Goal: Task Accomplishment & Management: Complete application form

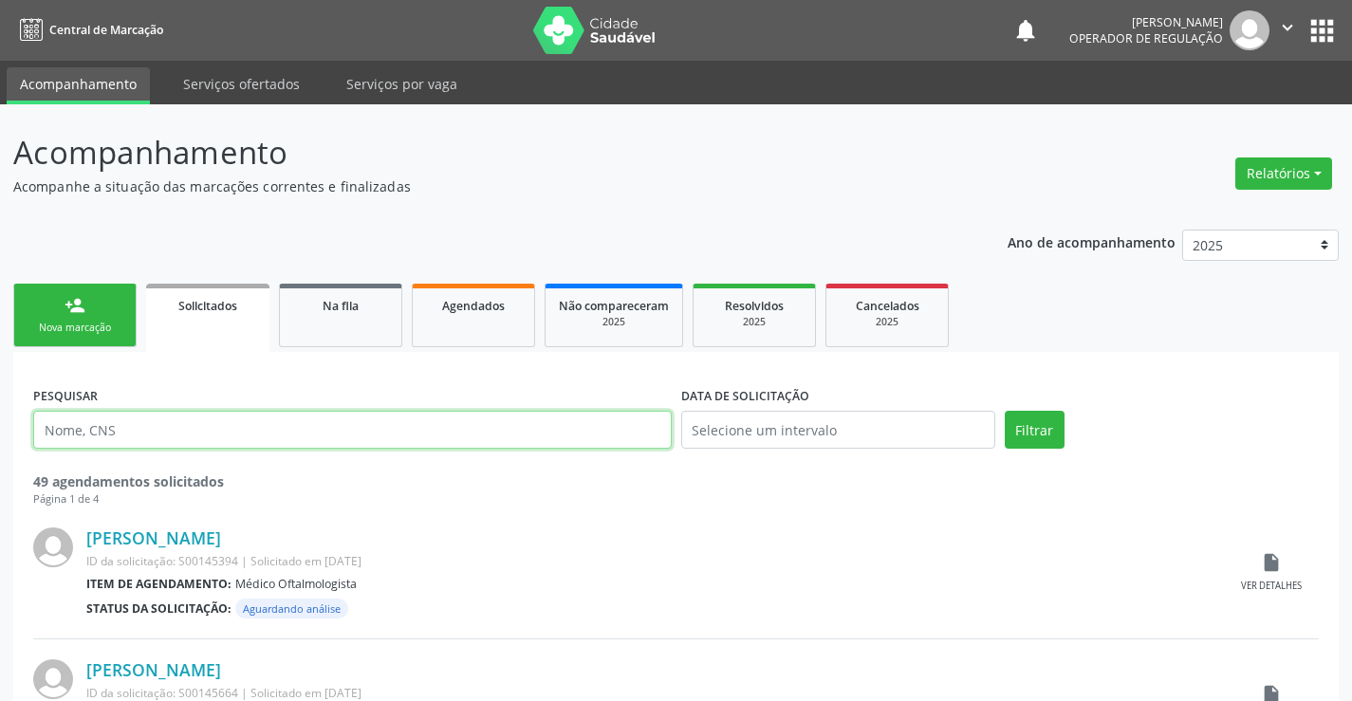
click at [157, 427] on input "text" at bounding box center [352, 430] width 639 height 38
type input "703603019846939"
click at [347, 331] on link "Na fila" at bounding box center [340, 316] width 123 height 64
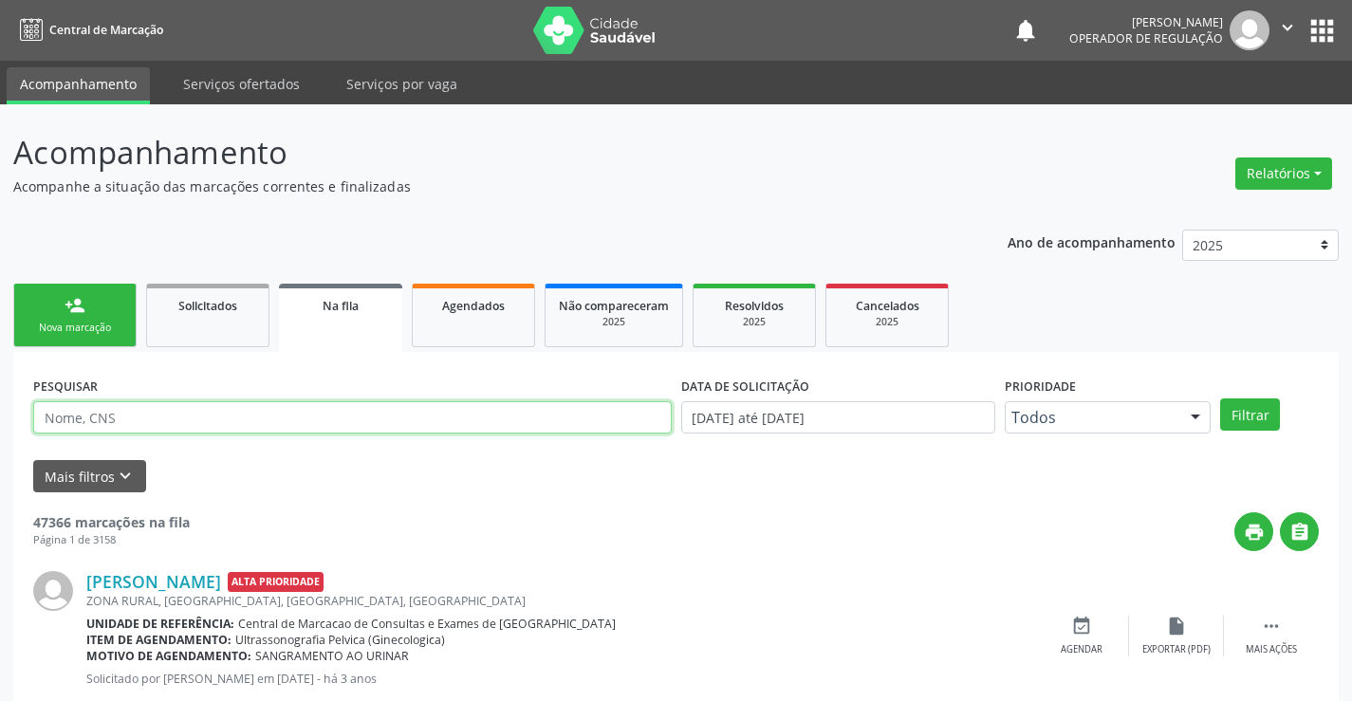
click at [224, 419] on input "text" at bounding box center [352, 417] width 639 height 32
type input "703603019846939"
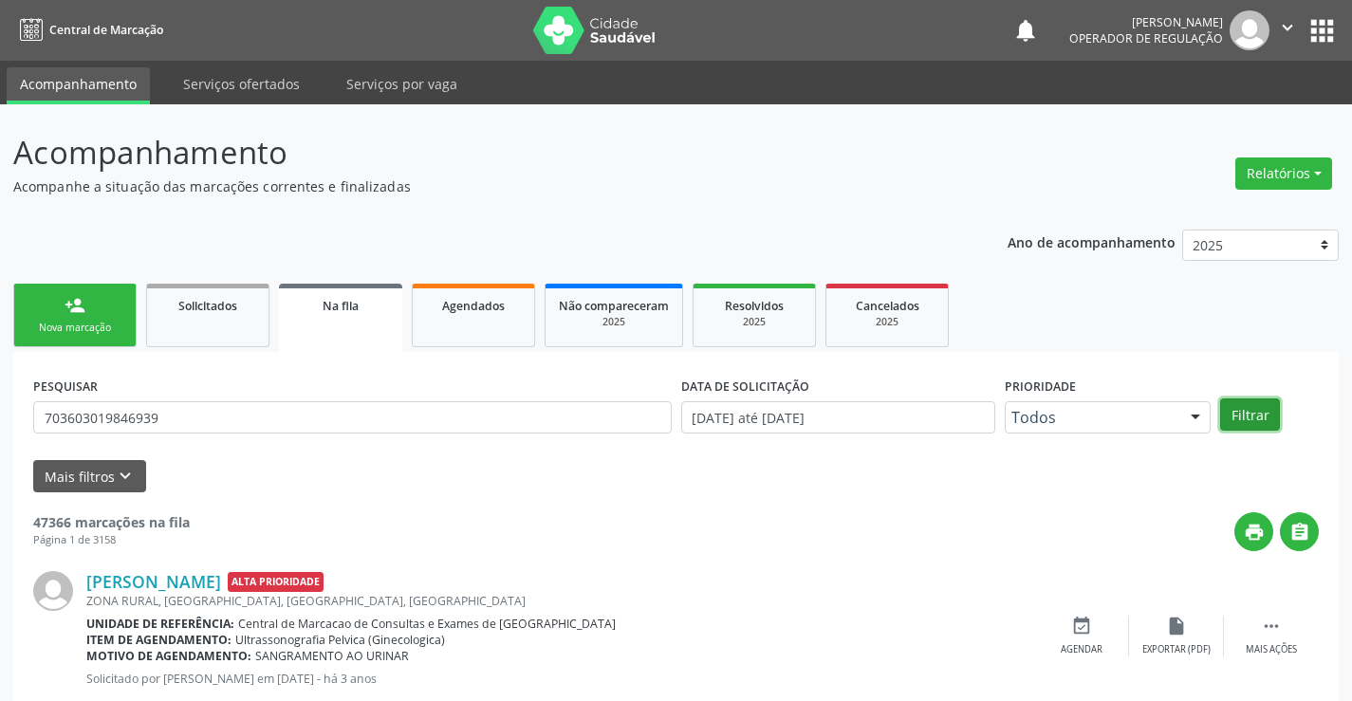
click at [1244, 418] on button "Filtrar" at bounding box center [1250, 414] width 60 height 32
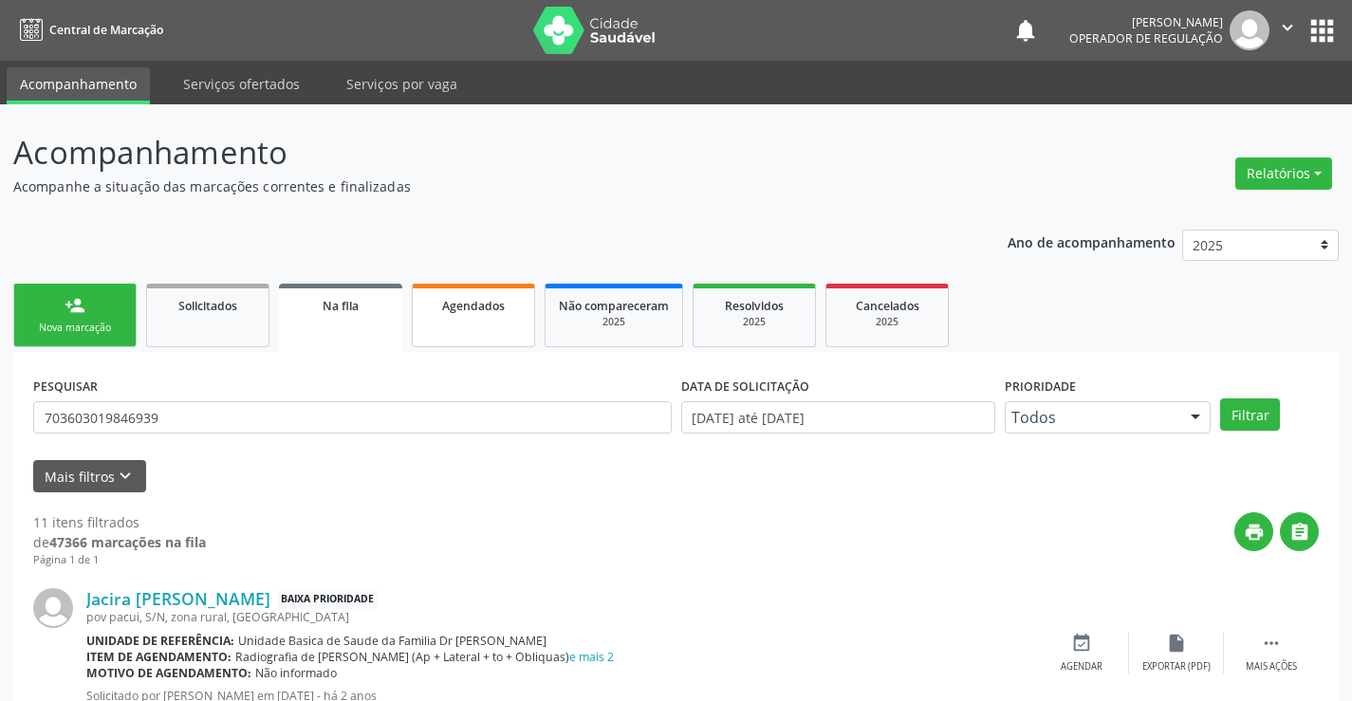
click at [509, 310] on div "Agendados" at bounding box center [473, 305] width 95 height 20
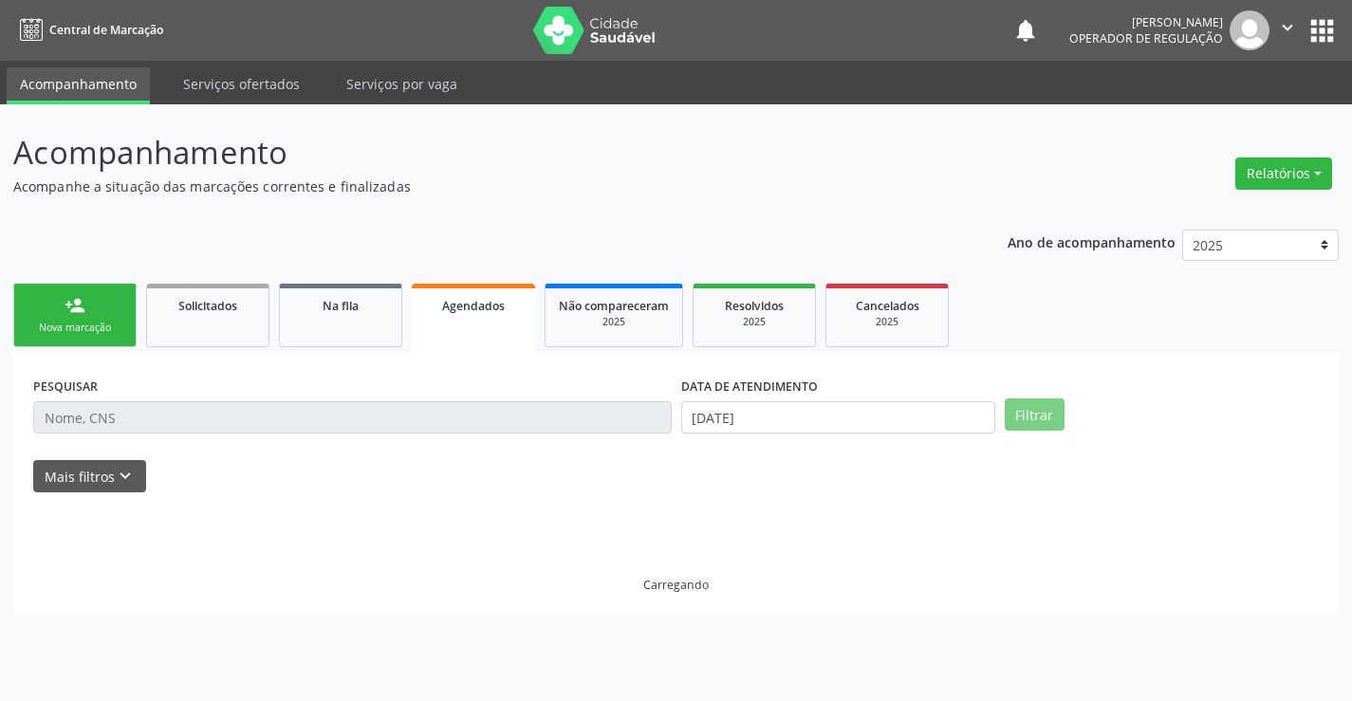
click at [326, 421] on input "text" at bounding box center [352, 417] width 639 height 32
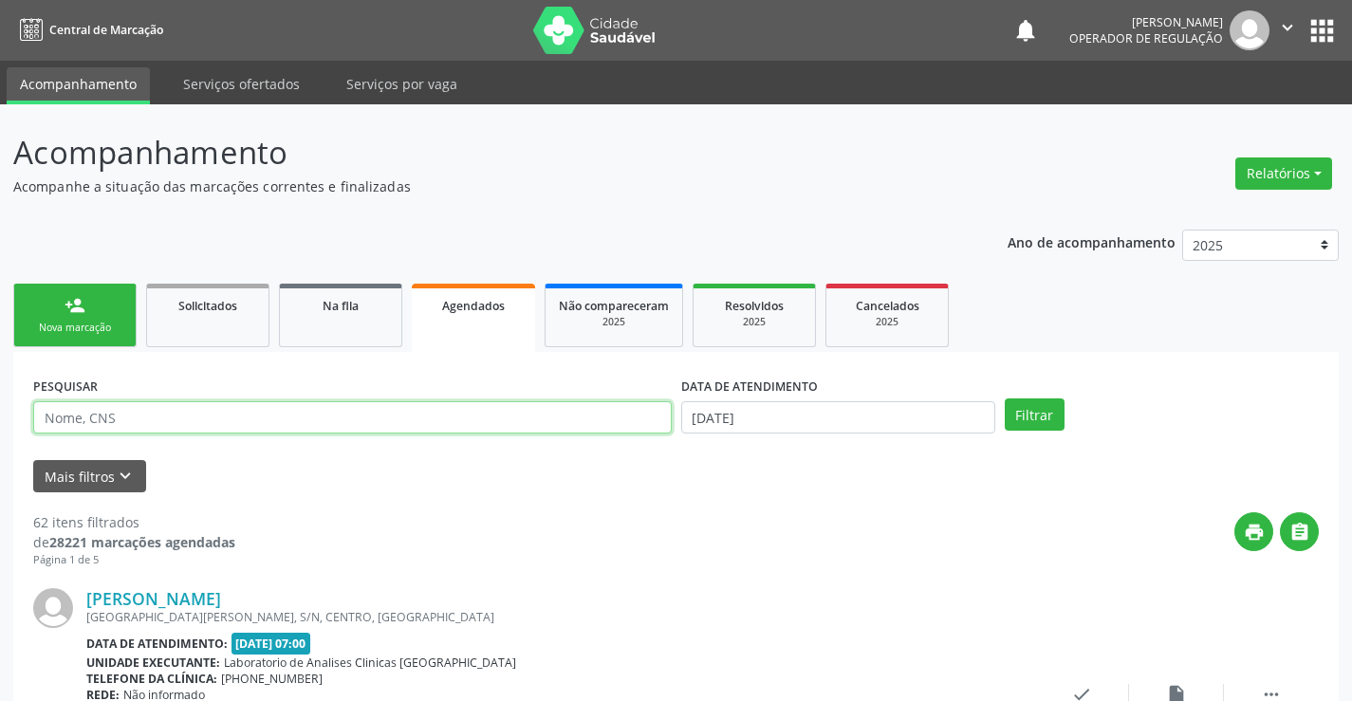
click at [149, 413] on input "text" at bounding box center [352, 417] width 639 height 32
type input "[PERSON_NAME]"
click at [1005, 398] on button "Filtrar" at bounding box center [1035, 414] width 60 height 32
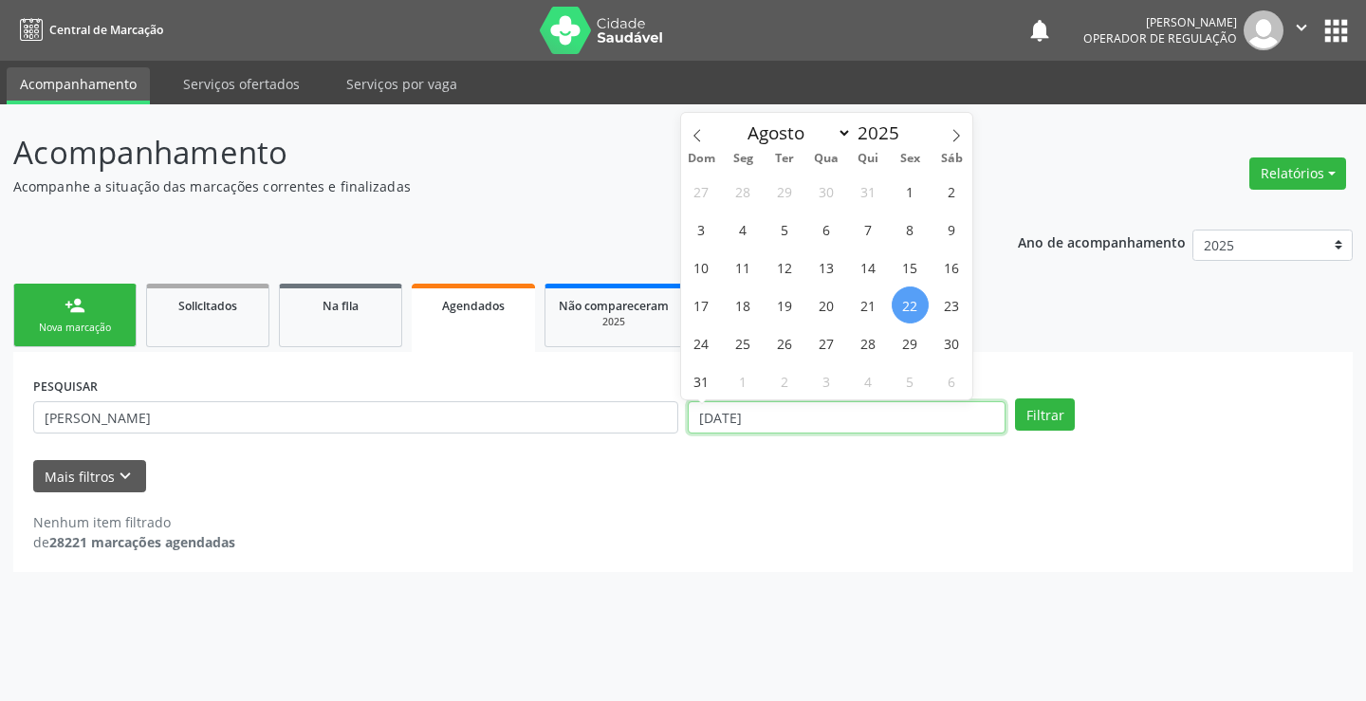
click at [811, 421] on input "[DATE]" at bounding box center [847, 417] width 318 height 32
click at [908, 304] on span "22" at bounding box center [910, 305] width 37 height 37
type input "[DATE]"
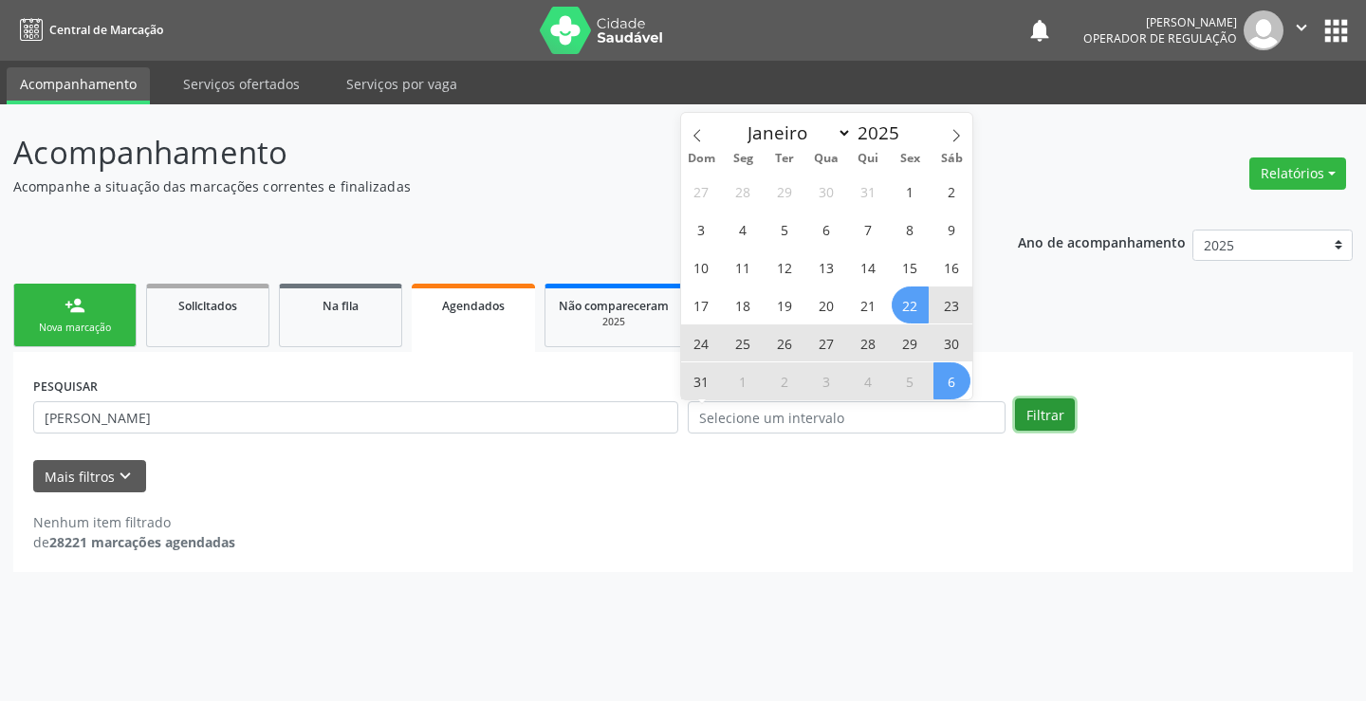
click at [1070, 420] on button "Filtrar" at bounding box center [1045, 414] width 60 height 32
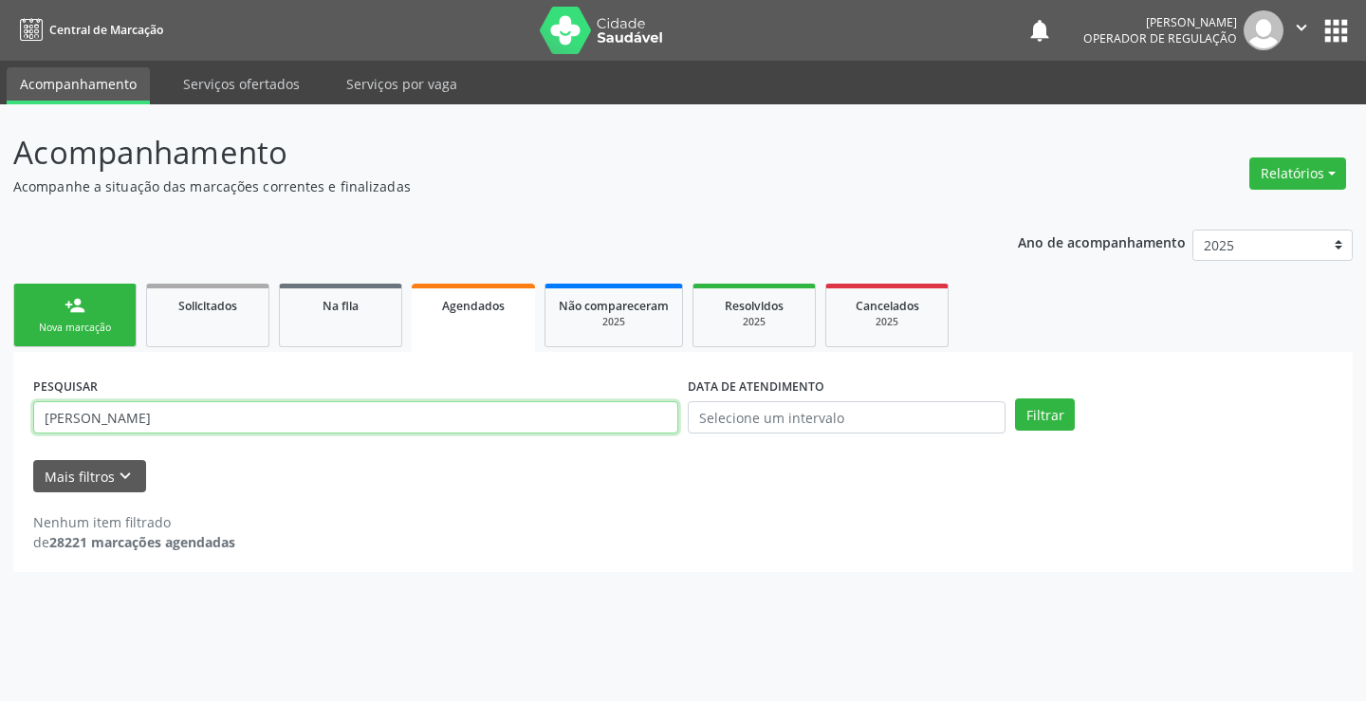
click at [217, 425] on input "[PERSON_NAME]" at bounding box center [355, 417] width 645 height 32
type input "JEMIMA"
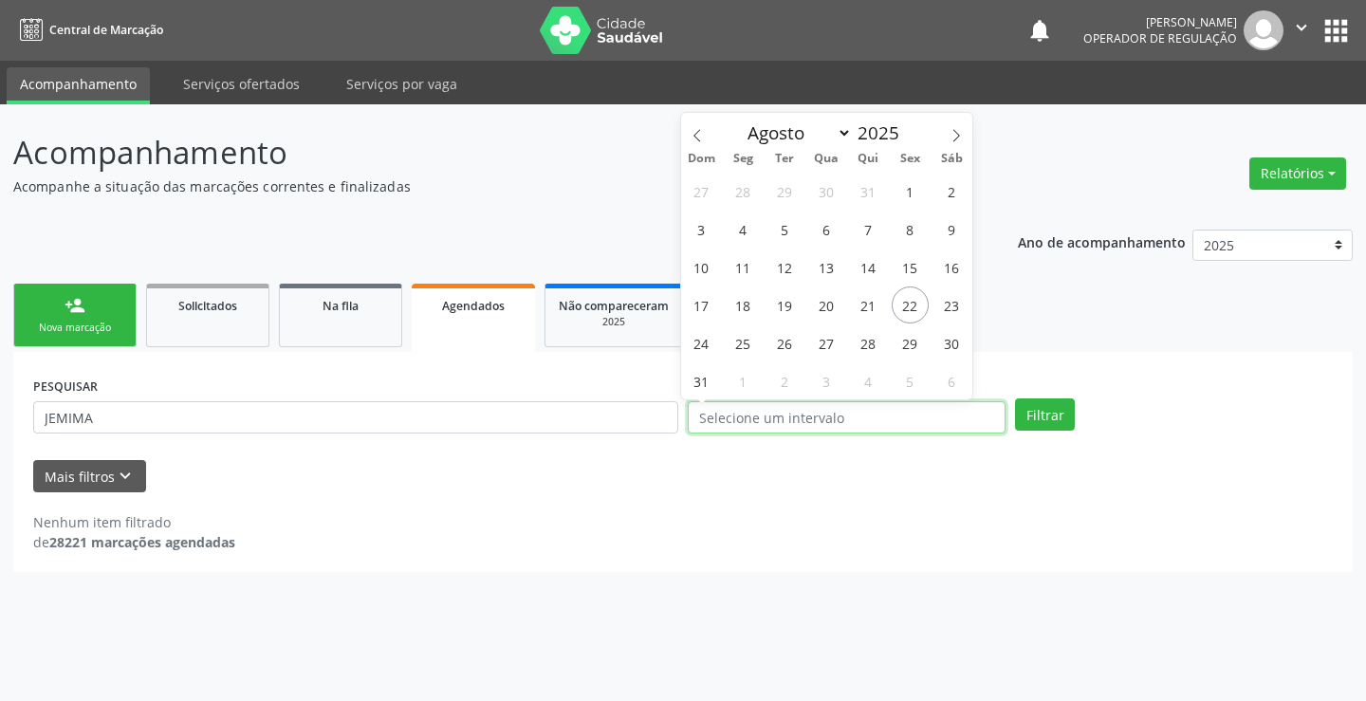
click at [802, 415] on input "text" at bounding box center [847, 417] width 318 height 32
click at [908, 307] on span "22" at bounding box center [910, 305] width 37 height 37
type input "[DATE]"
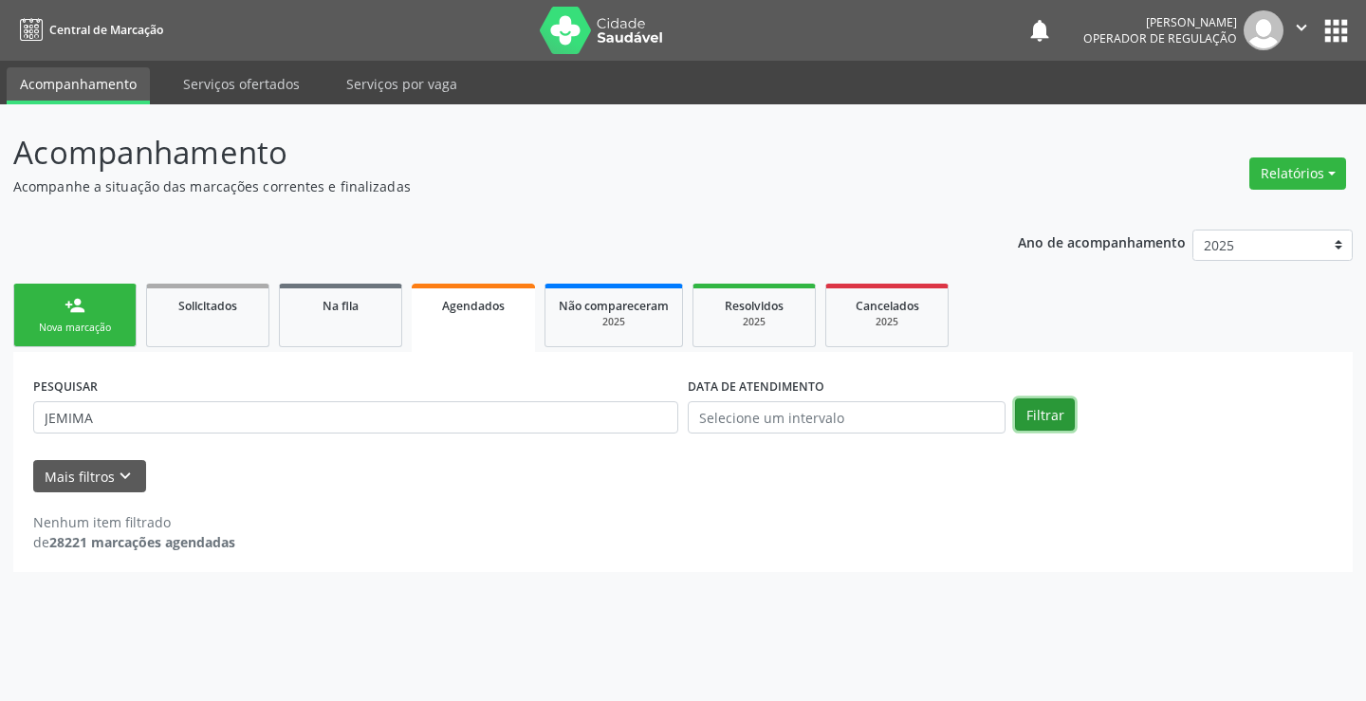
click at [1058, 413] on button "Filtrar" at bounding box center [1045, 414] width 60 height 32
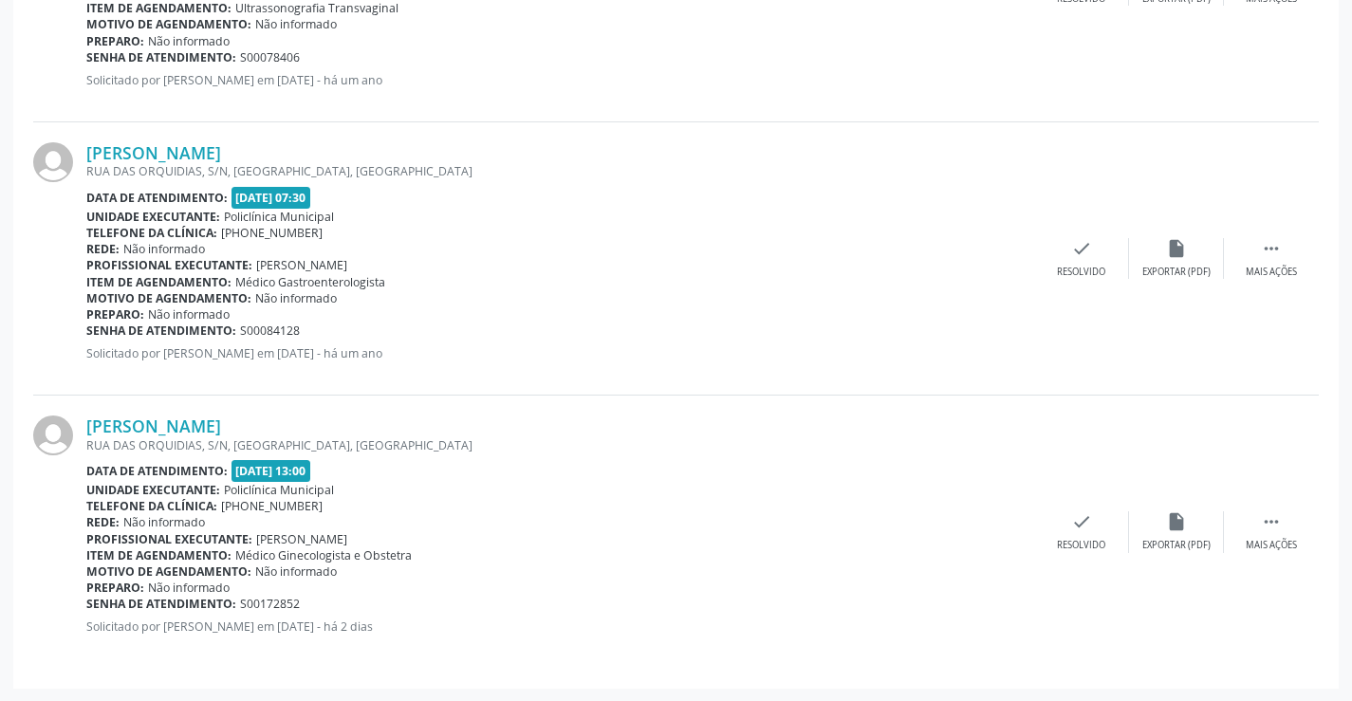
scroll to position [1541, 0]
click at [1278, 516] on icon "" at bounding box center [1271, 520] width 21 height 21
click at [898, 515] on icon "print" at bounding box center [891, 520] width 21 height 21
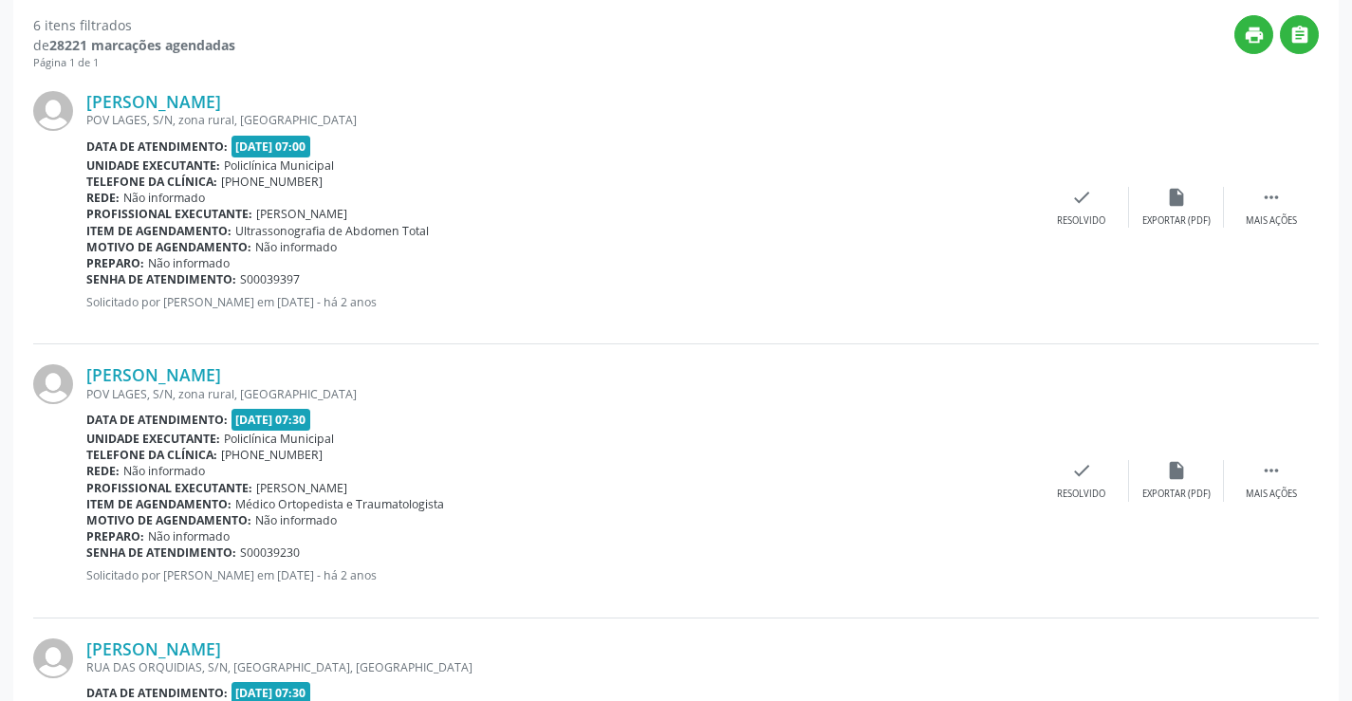
scroll to position [0, 0]
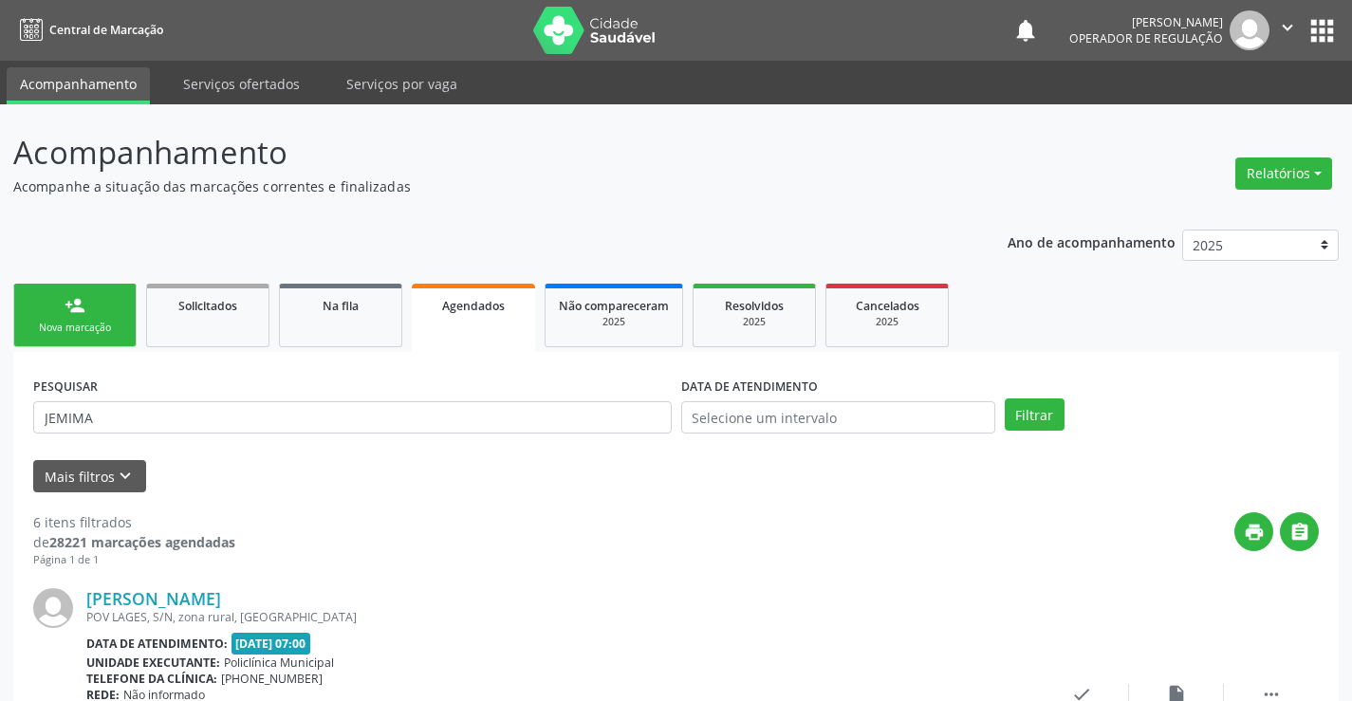
click at [84, 310] on div "person_add" at bounding box center [75, 305] width 21 height 21
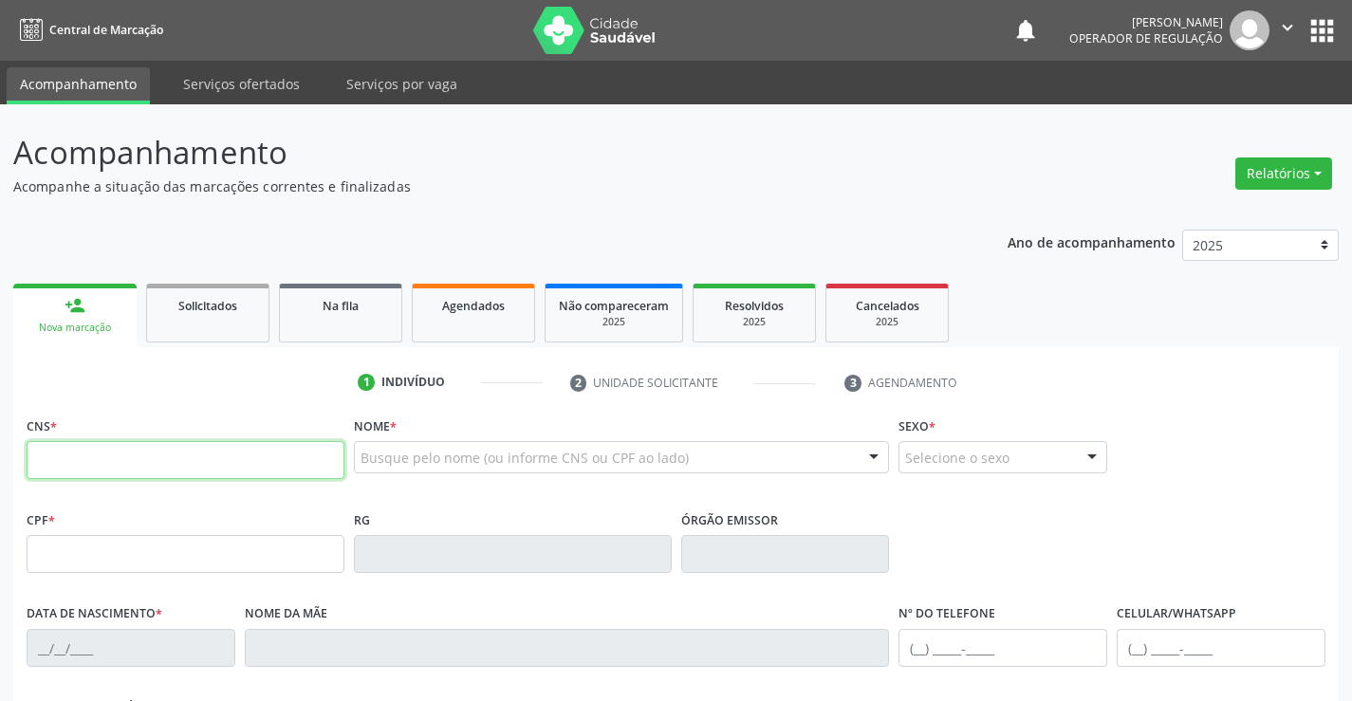
click at [129, 461] on input "text" at bounding box center [186, 460] width 318 height 38
type input "708 0048 2942 6721"
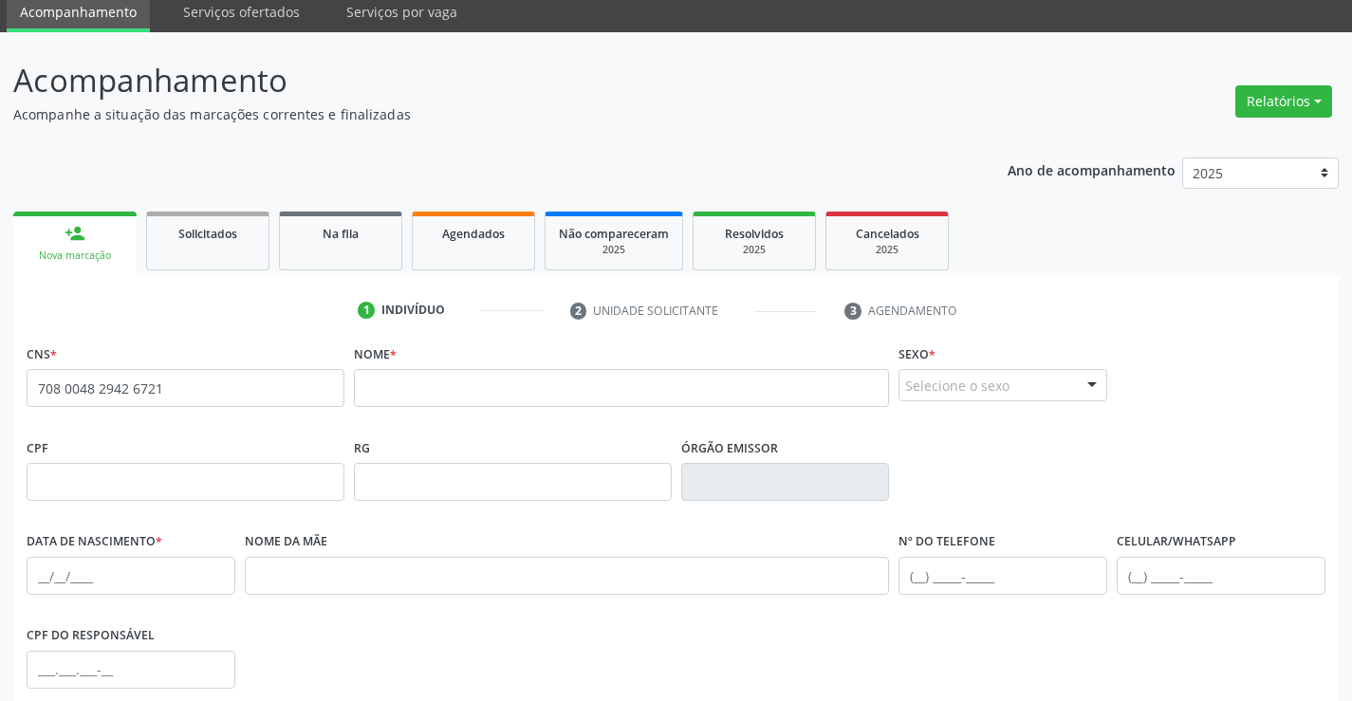
scroll to position [190, 0]
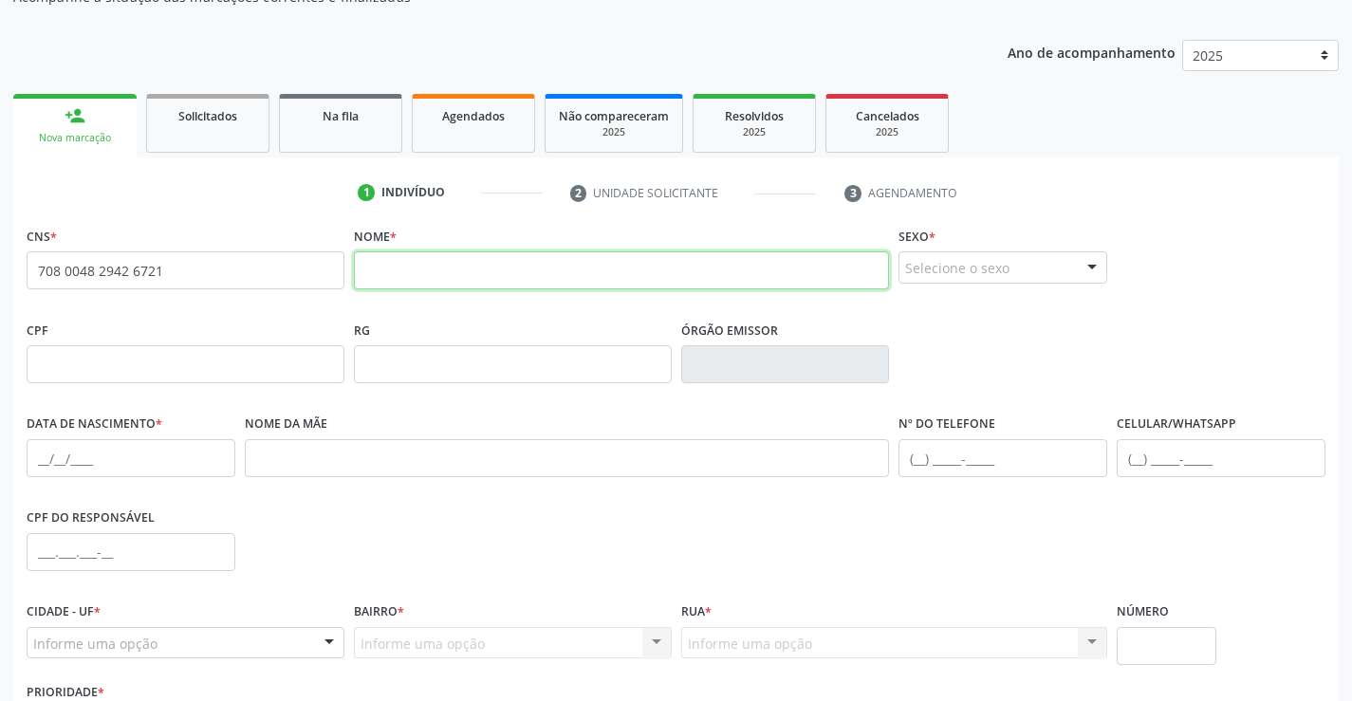
click at [408, 280] on input "text" at bounding box center [622, 270] width 536 height 38
type input "[PERSON_NAME]"
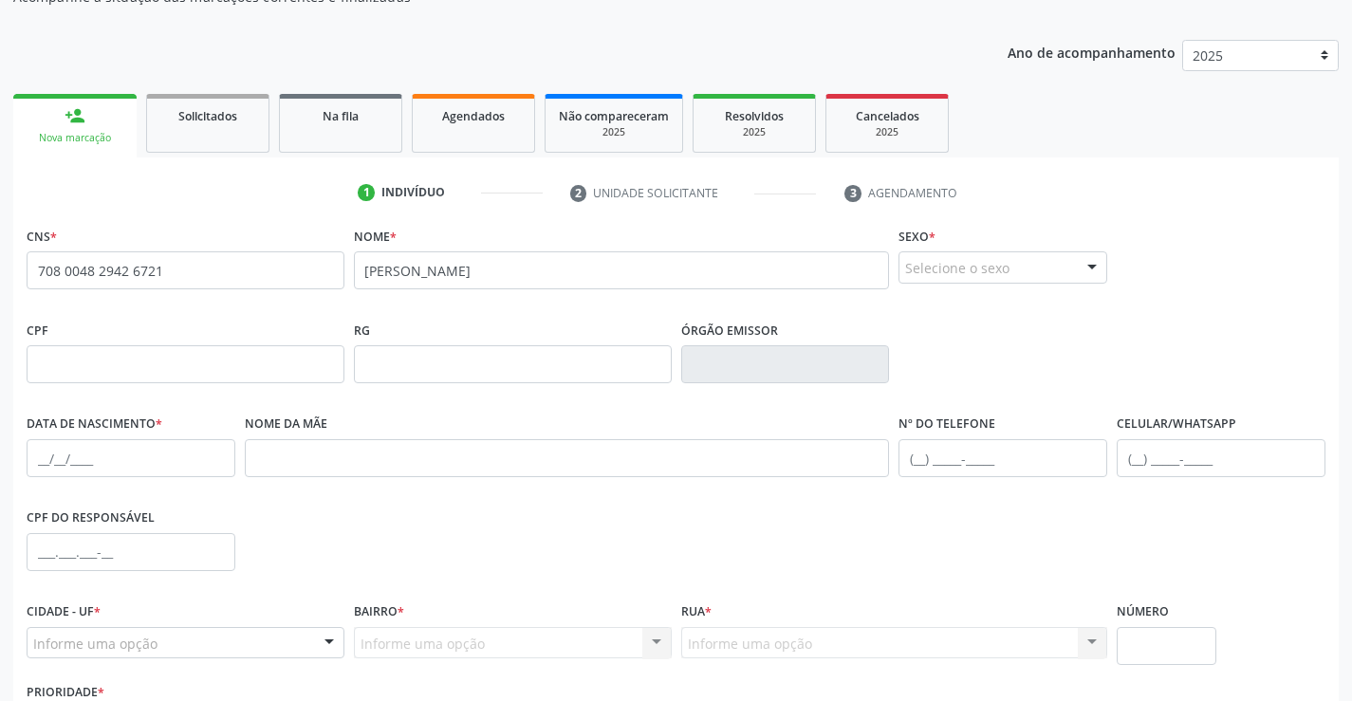
click at [960, 258] on div "Selecione o sexo" at bounding box center [1002, 267] width 209 height 32
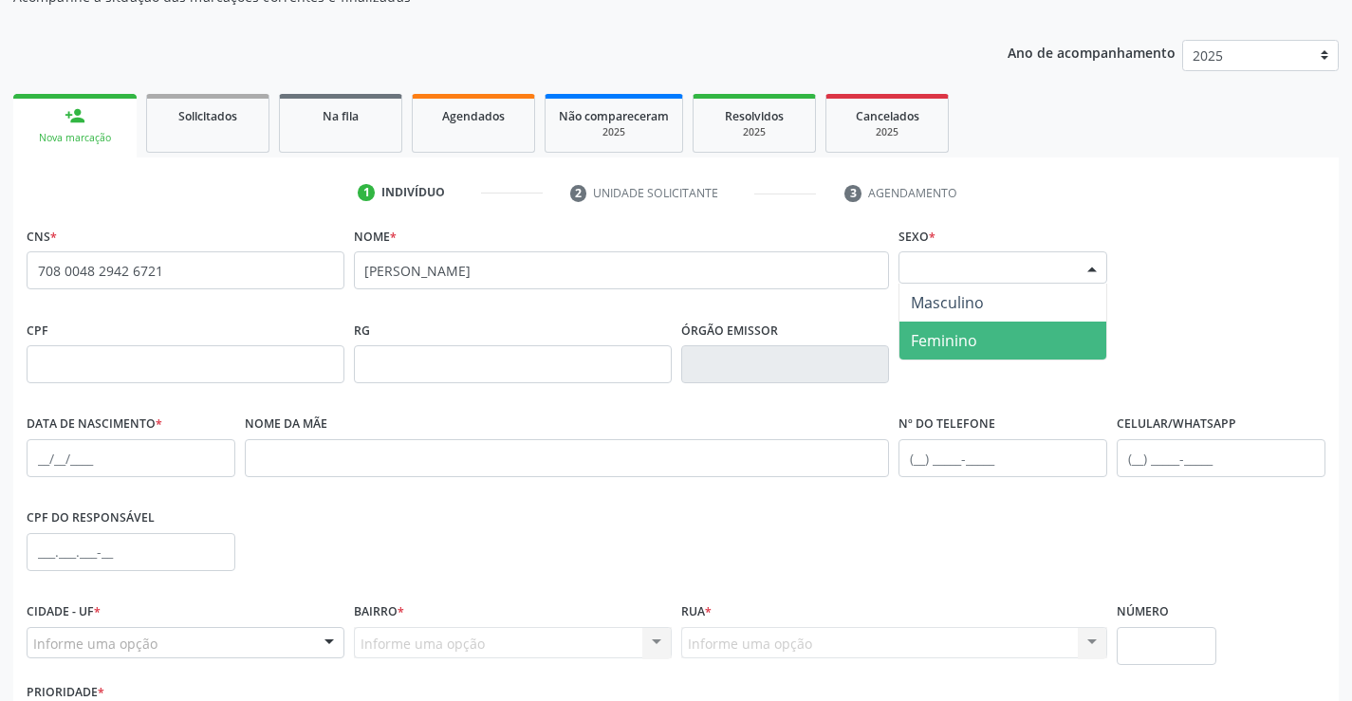
click at [965, 341] on span "Feminino" at bounding box center [944, 340] width 66 height 21
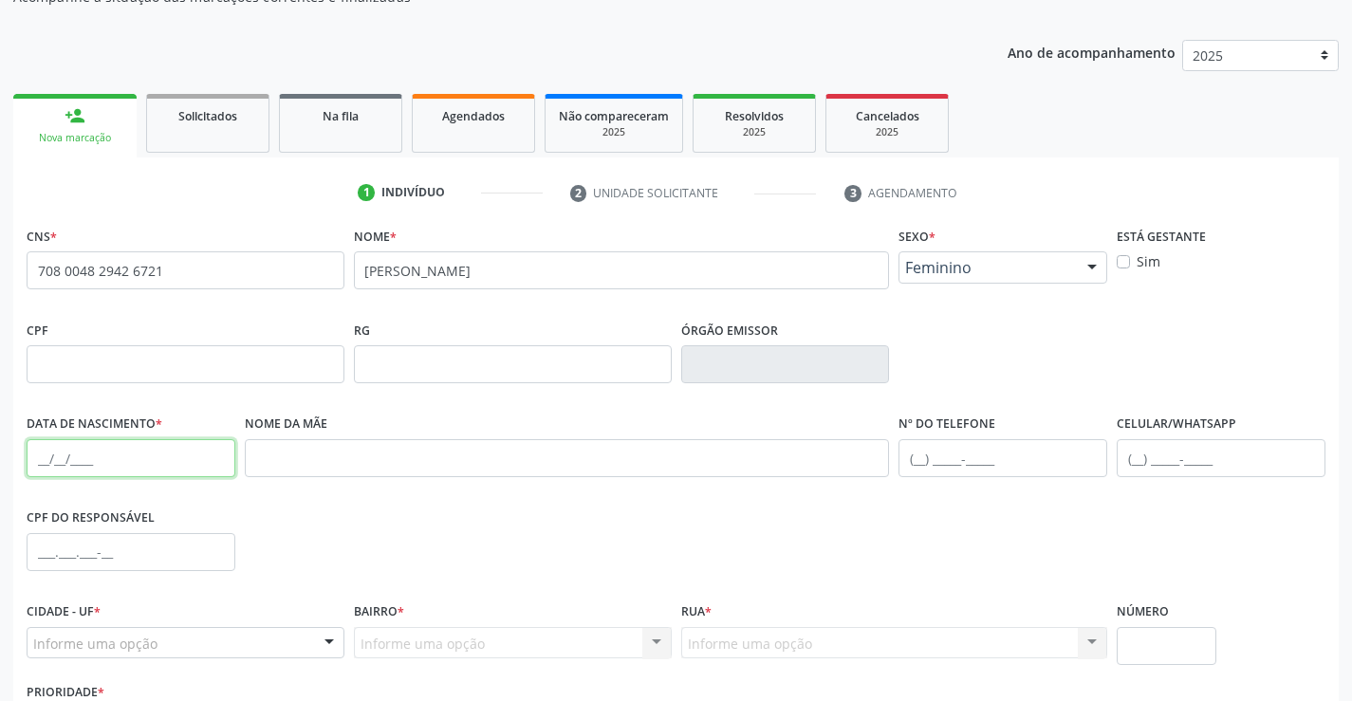
click at [128, 457] on input "text" at bounding box center [131, 458] width 209 height 38
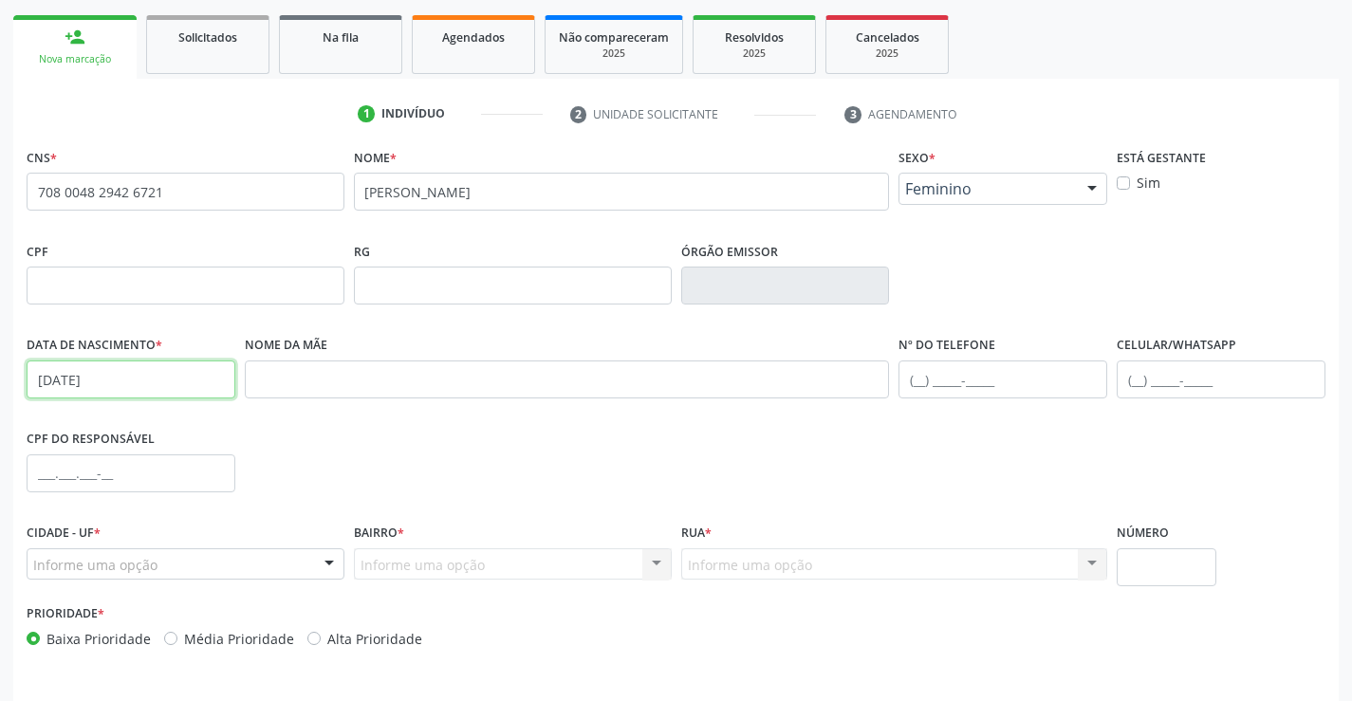
scroll to position [327, 0]
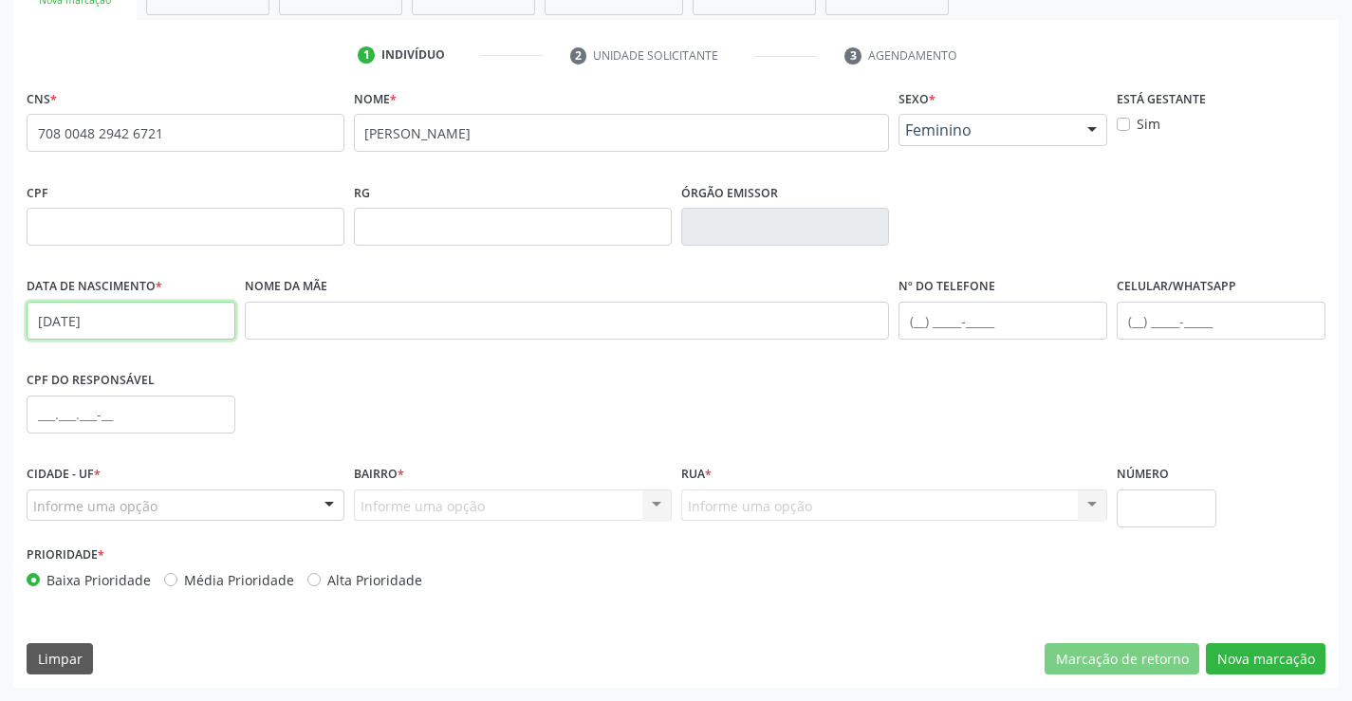
type input "[DATE]"
click at [189, 508] on div at bounding box center [186, 506] width 318 height 32
click at [189, 508] on input "text" at bounding box center [169, 515] width 272 height 38
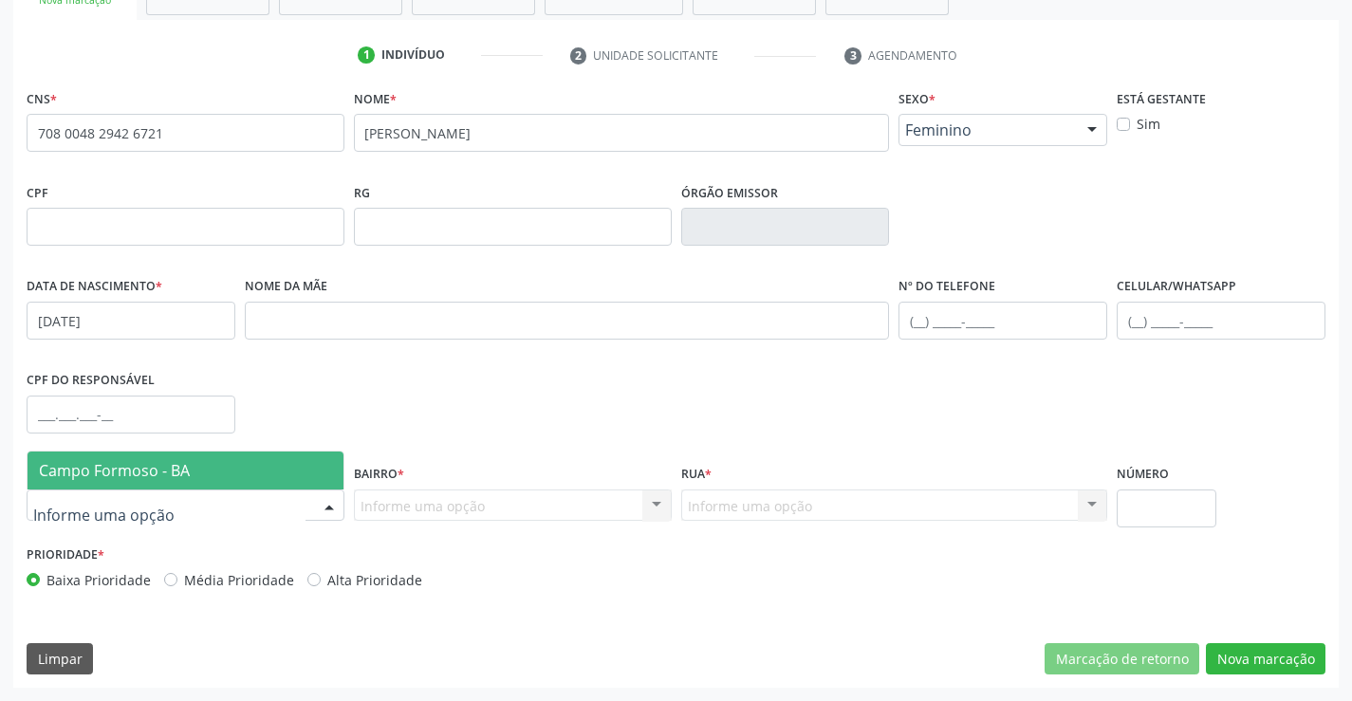
click at [199, 487] on span "Campo Formoso - BA" at bounding box center [186, 471] width 316 height 38
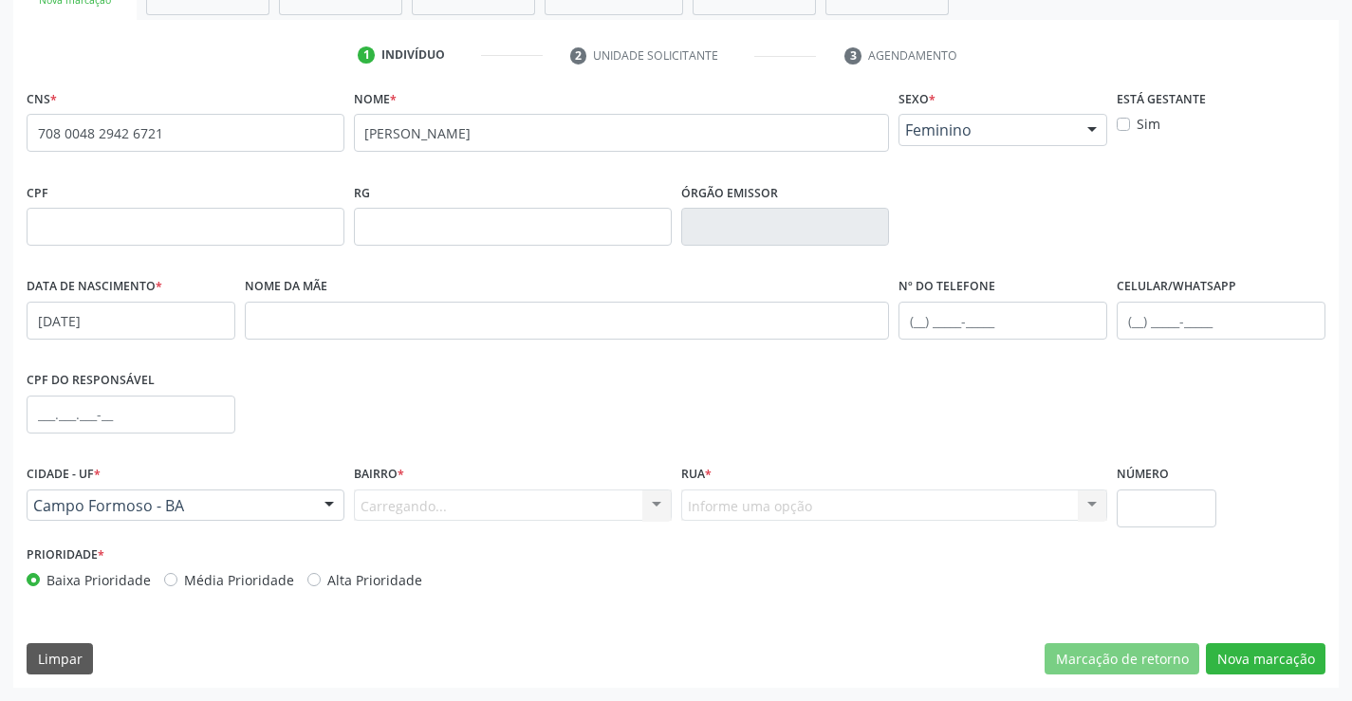
click at [391, 497] on div "Carregando... Nenhum resultado encontrado para: " " Nenhuma opção encontrada. D…" at bounding box center [513, 506] width 318 height 32
click at [398, 501] on div "Carregando... Nenhum resultado encontrado para: " " Nenhuma opção encontrada. D…" at bounding box center [513, 506] width 318 height 32
click at [424, 502] on div "Carregando... Nenhum resultado encontrado para: " " Nenhuma opção encontrada. D…" at bounding box center [513, 506] width 318 height 32
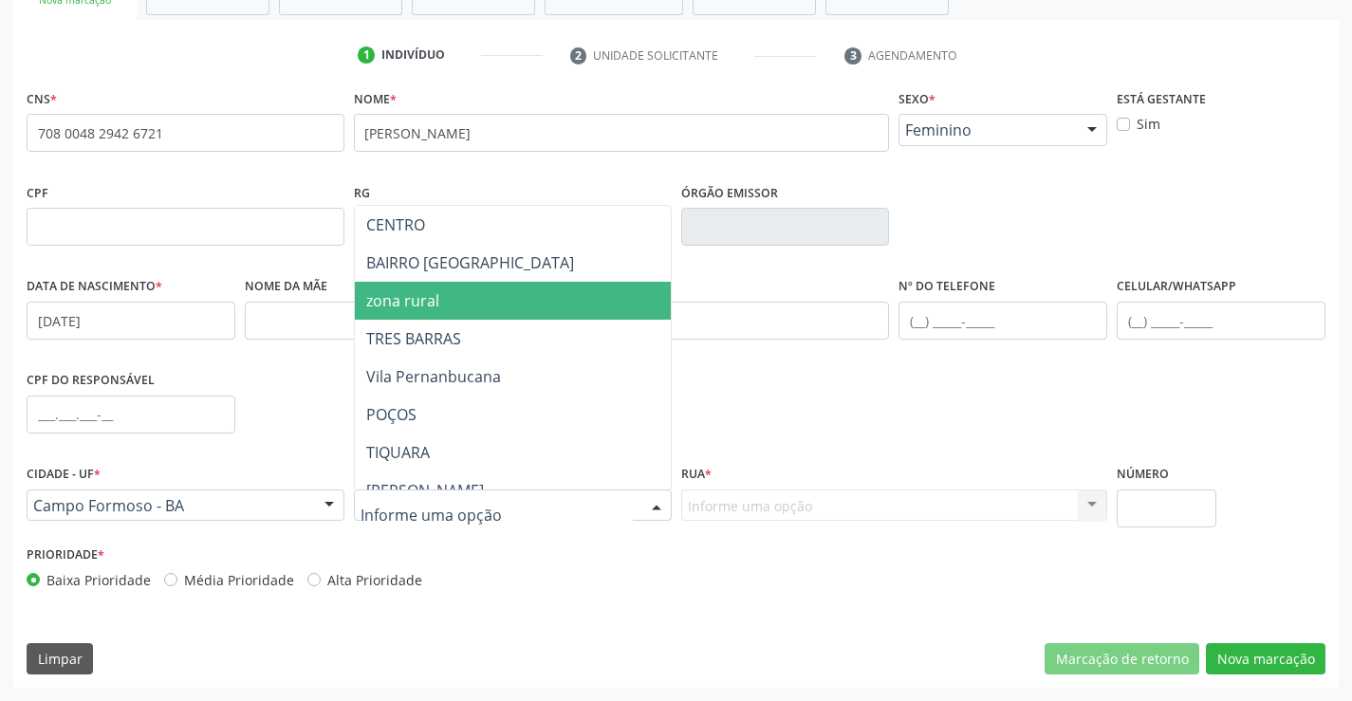
click at [443, 295] on span "zona rural" at bounding box center [560, 301] width 410 height 38
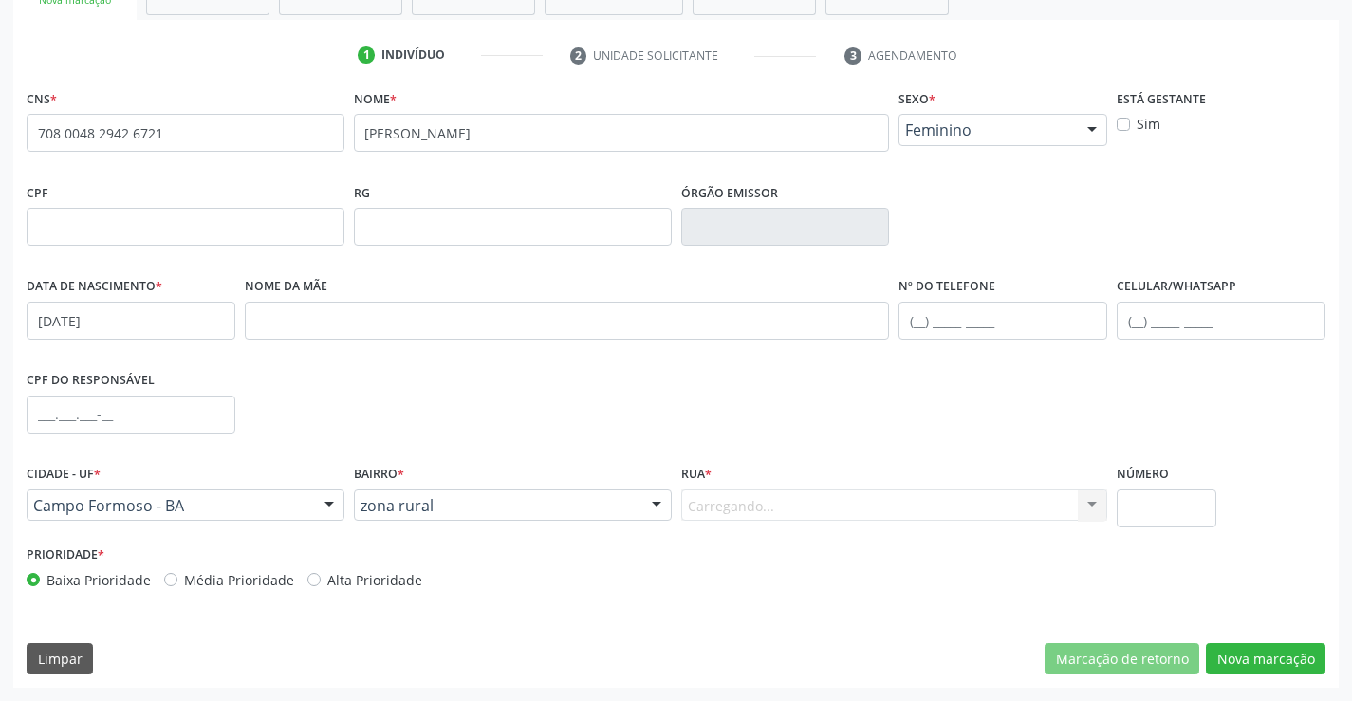
click at [793, 501] on div "Carregando... Nenhum resultado encontrado para: " " Nenhuma opção encontrada. D…" at bounding box center [894, 506] width 427 height 32
click at [793, 507] on div "Carregando... Nenhum resultado encontrado para: " " Nenhuma opção encontrada. D…" at bounding box center [894, 506] width 427 height 32
click at [1018, 508] on div "Informe uma opção" at bounding box center [894, 506] width 427 height 32
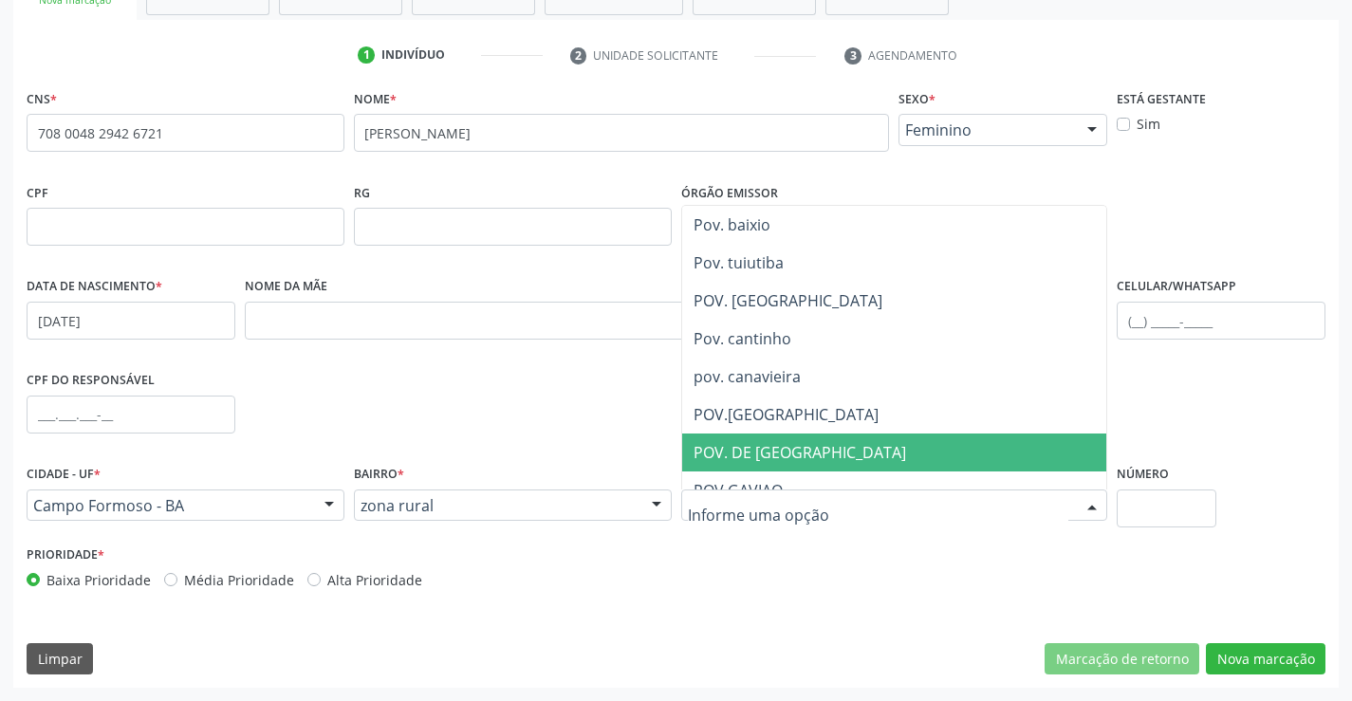
click at [811, 446] on span "POV. DE [GEOGRAPHIC_DATA]" at bounding box center [925, 453] width 487 height 38
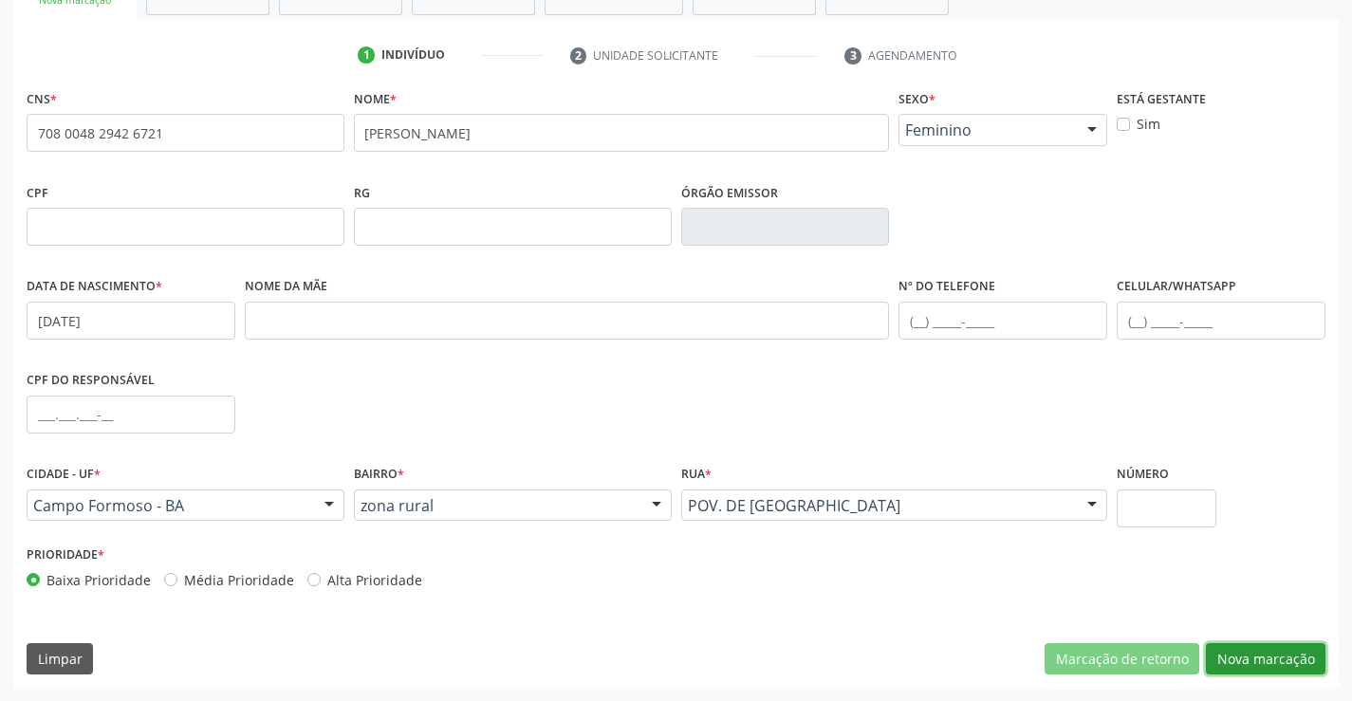
click at [1253, 655] on button "Nova marcação" at bounding box center [1266, 659] width 120 height 32
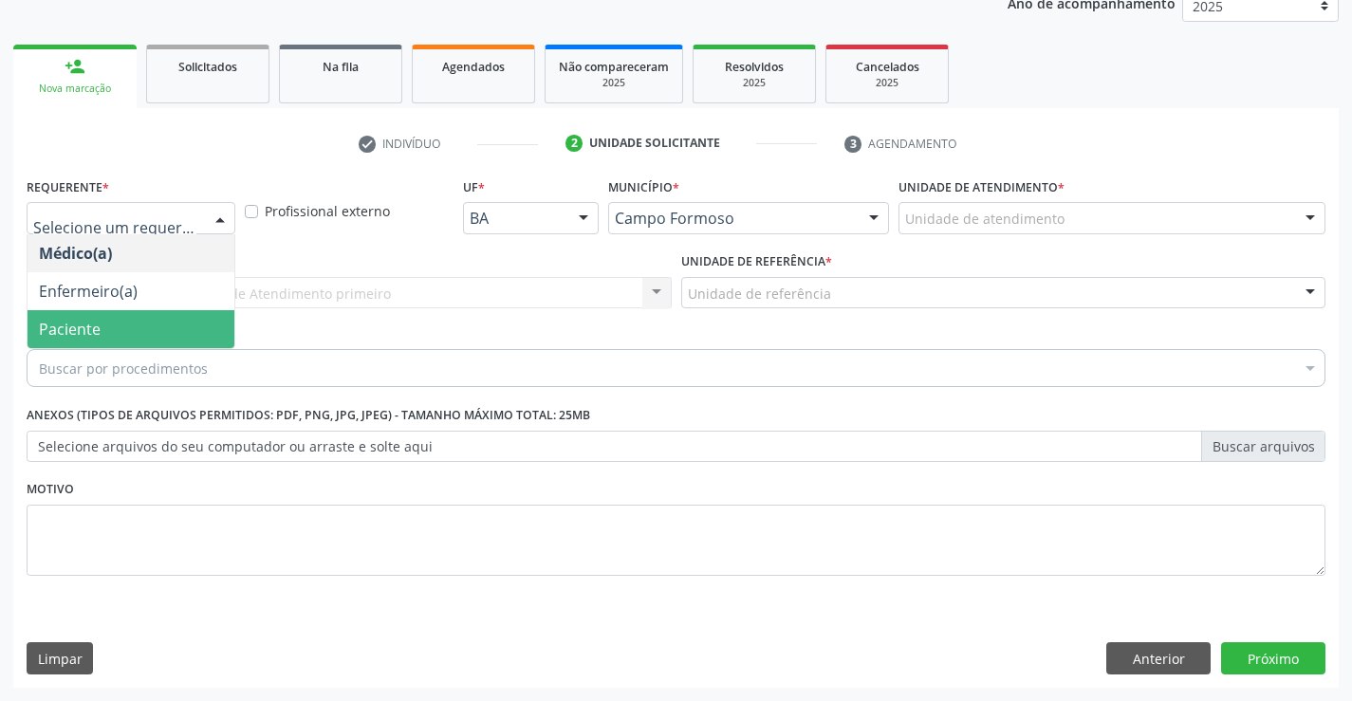
click at [111, 329] on span "Paciente" at bounding box center [131, 329] width 207 height 38
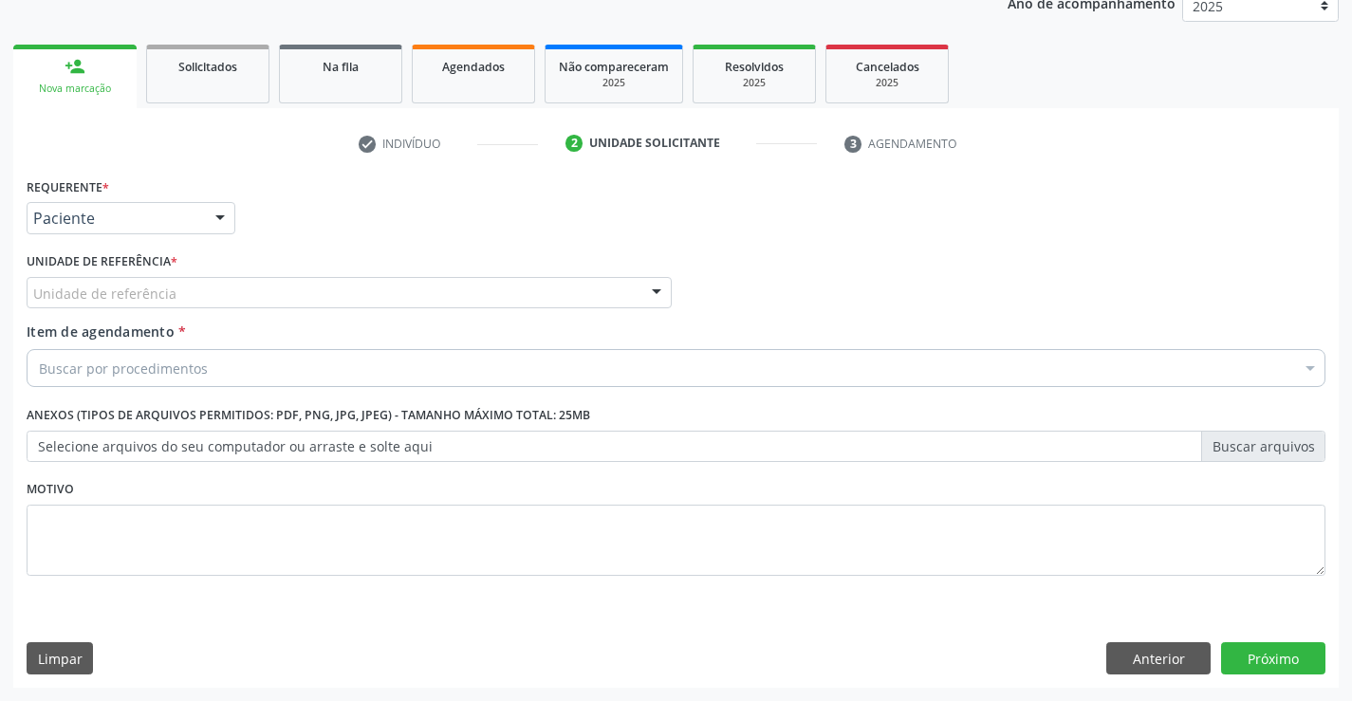
click at [164, 281] on div "Unidade de referência" at bounding box center [349, 293] width 645 height 32
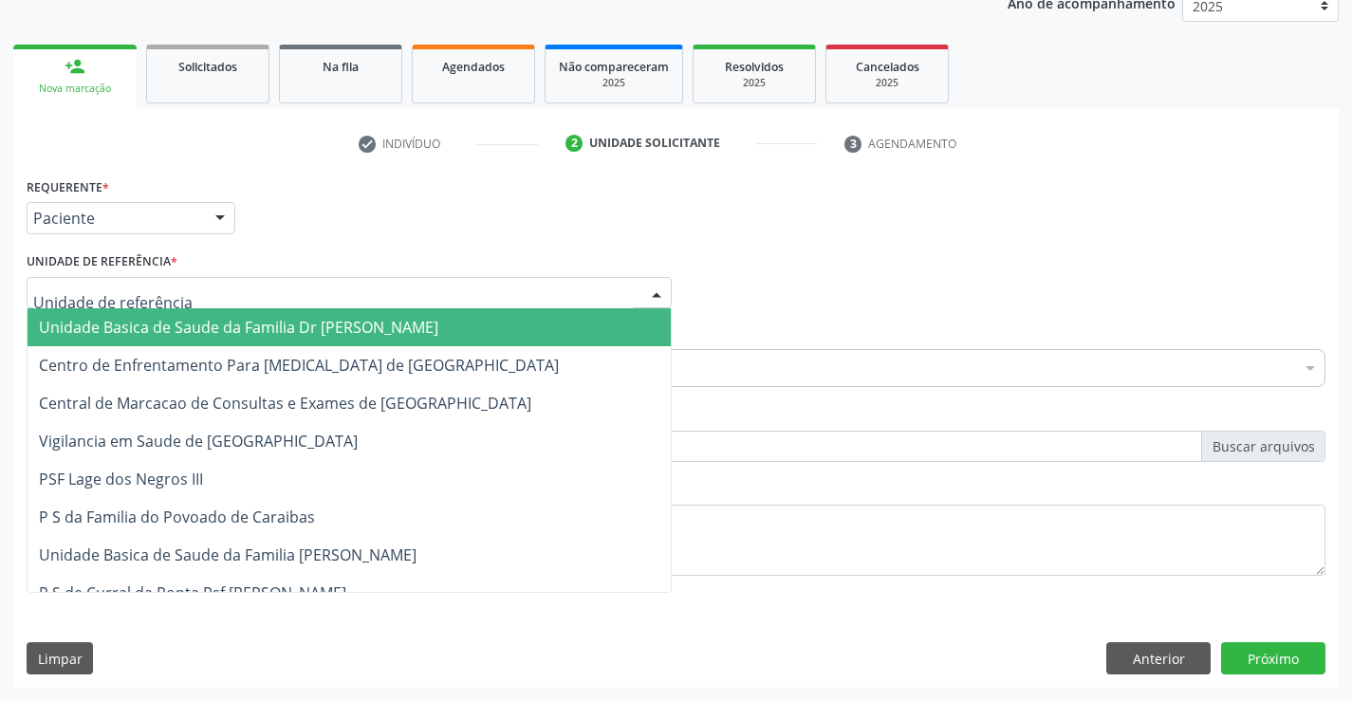
click at [173, 316] on span "Unidade Basica de Saude da Familia Dr [PERSON_NAME]" at bounding box center [349, 327] width 643 height 38
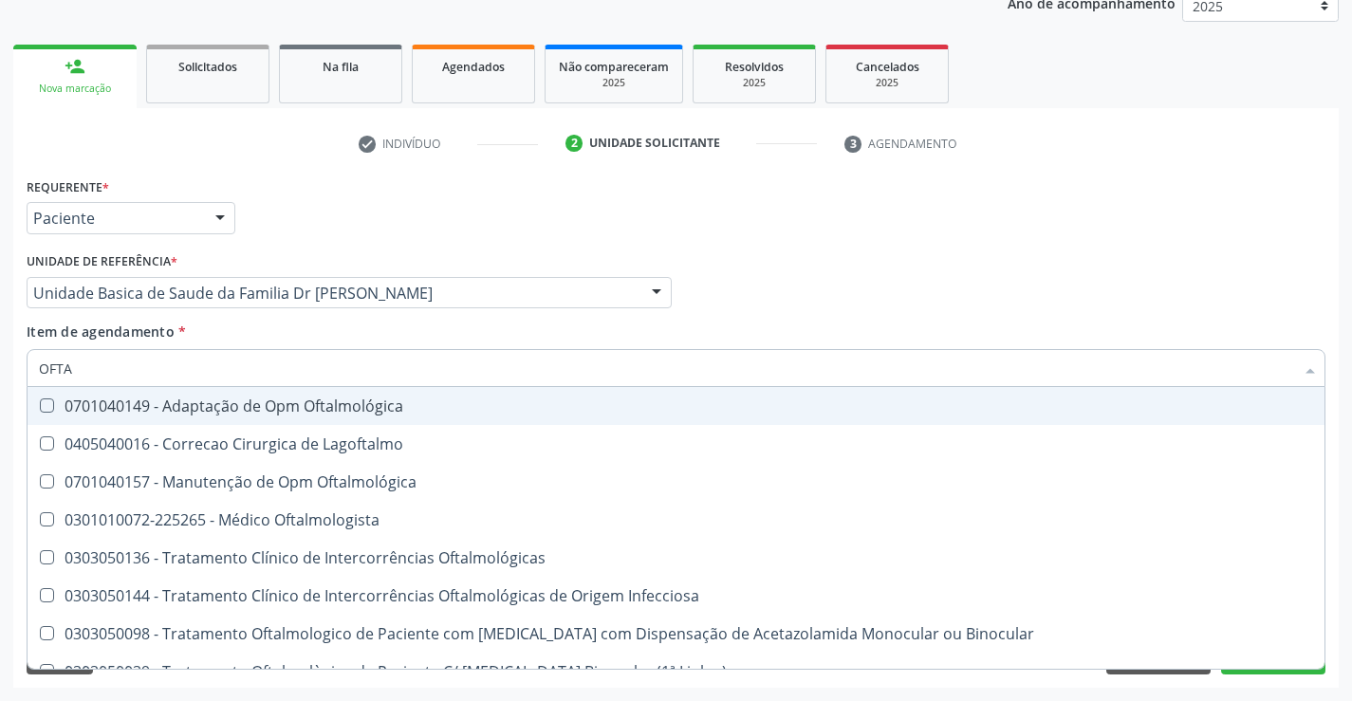
type input "OFTAL"
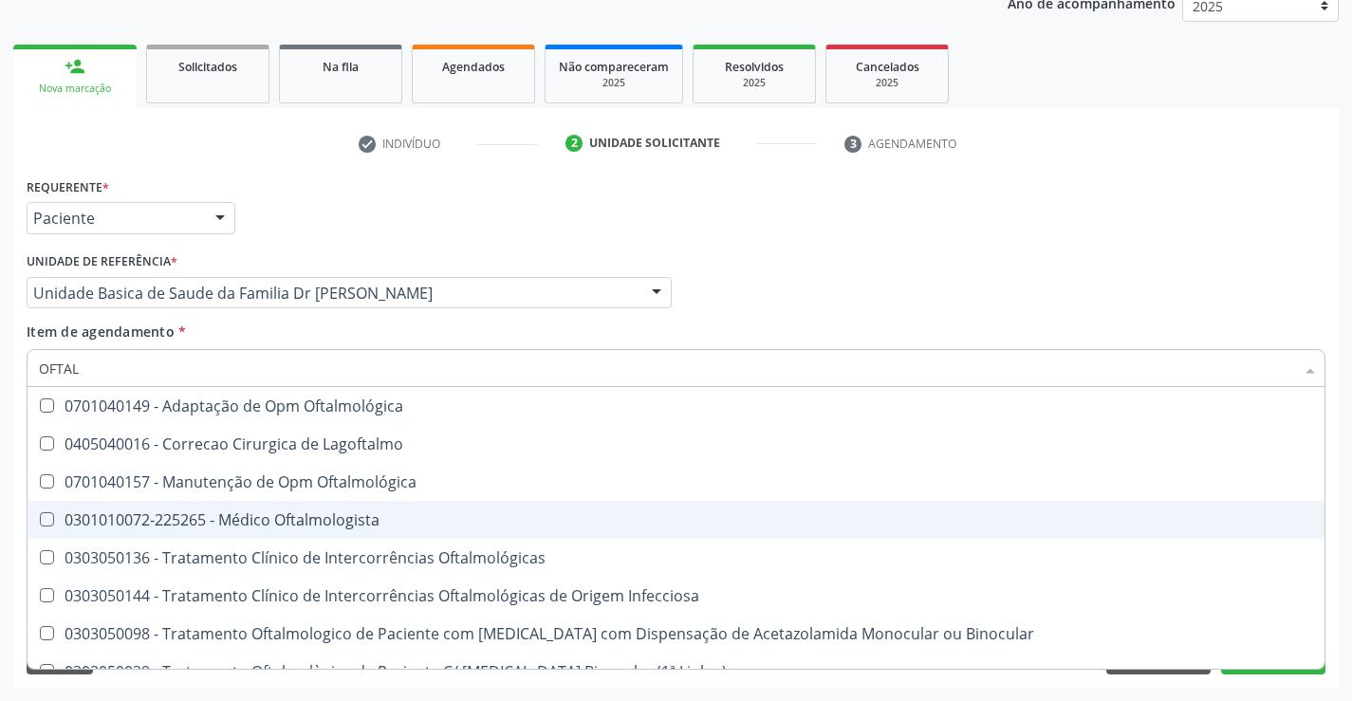
click at [359, 522] on div "0301010072-225265 - Médico Oftalmologista" at bounding box center [676, 519] width 1274 height 15
checkbox Oftalmologista "true"
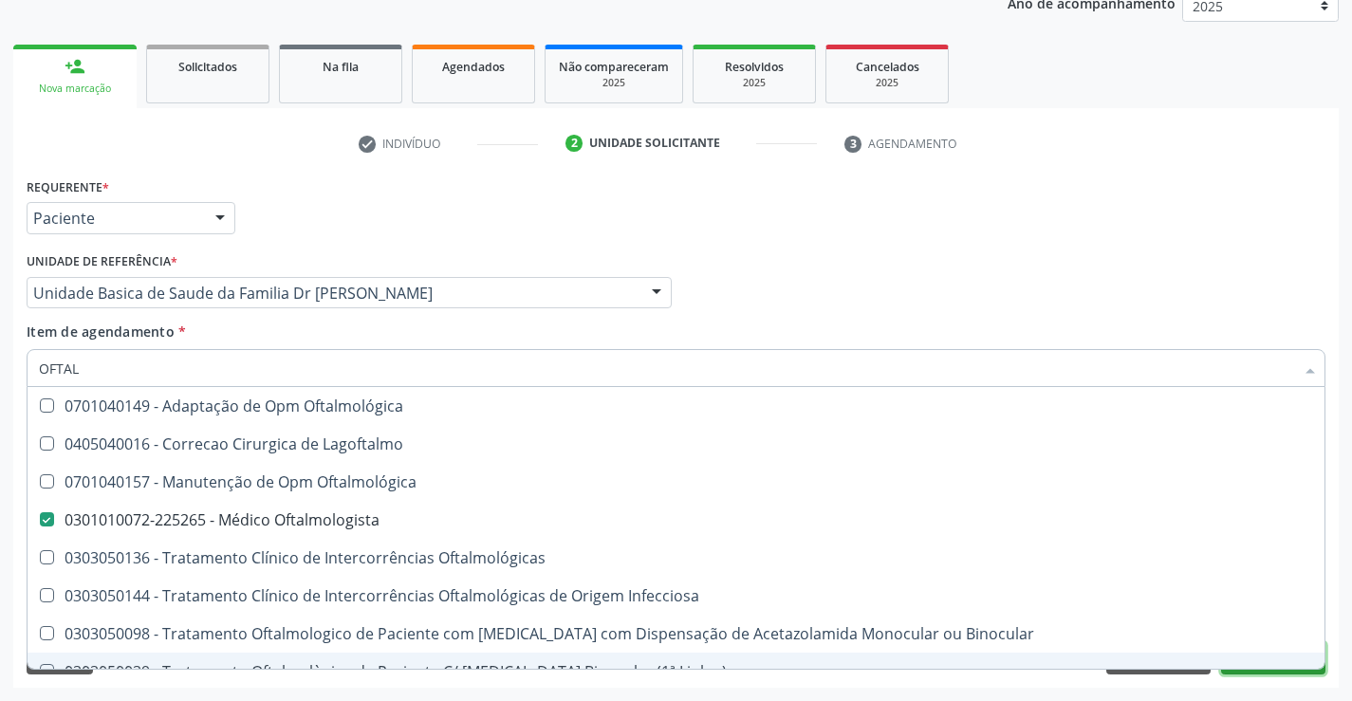
click at [1252, 670] on button "Próximo" at bounding box center [1273, 658] width 104 height 32
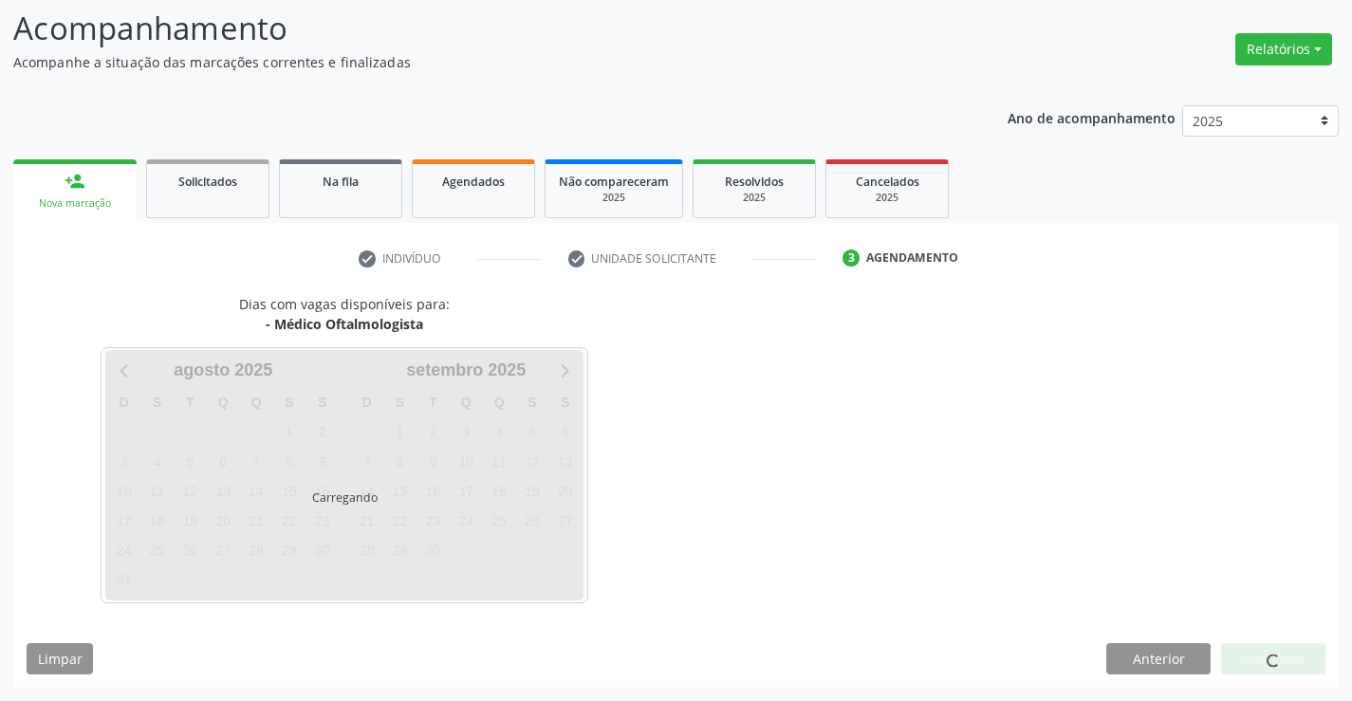
scroll to position [180, 0]
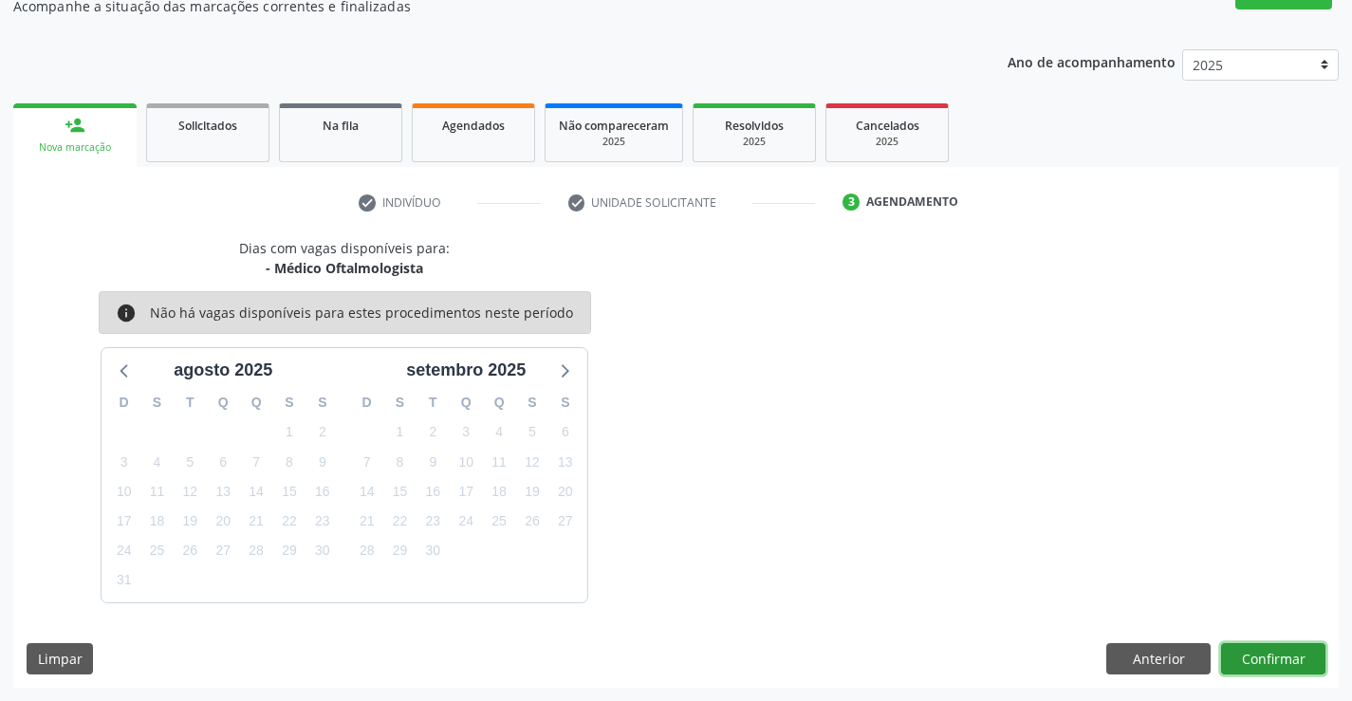
click at [1247, 658] on button "Confirmar" at bounding box center [1273, 659] width 104 height 32
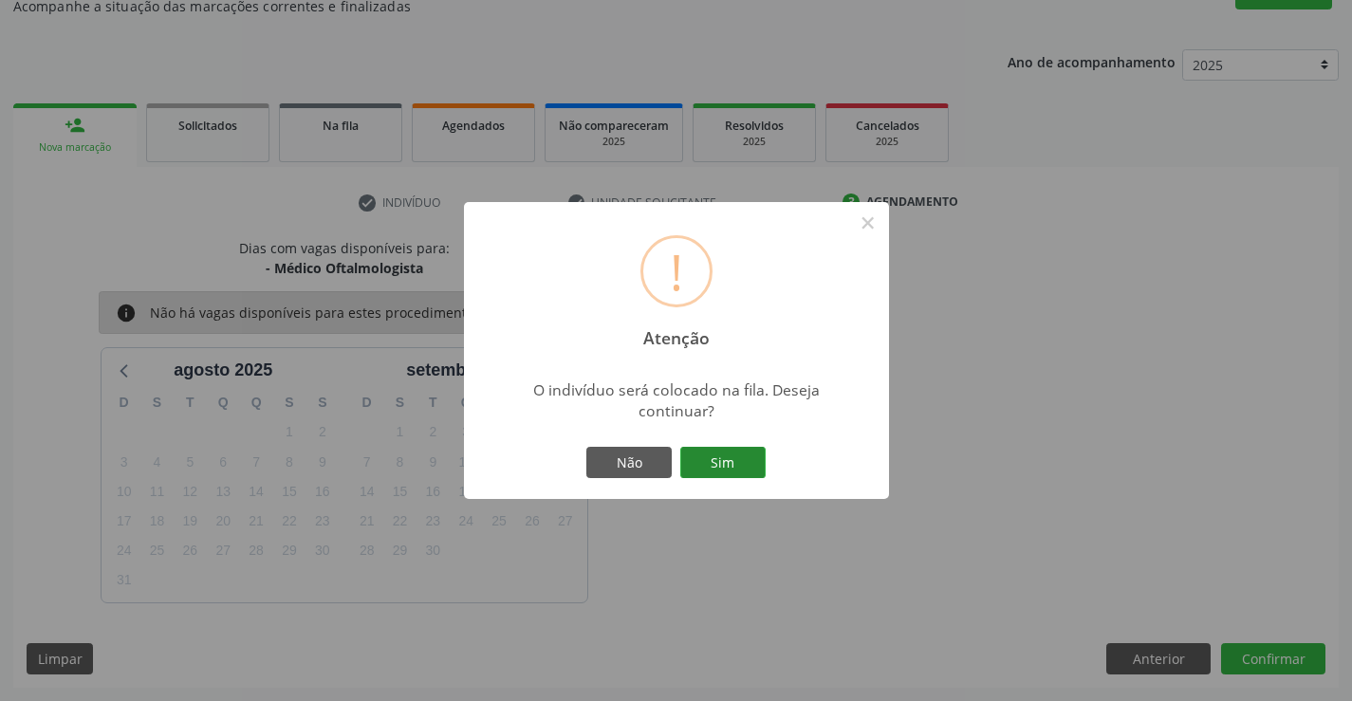
click at [741, 477] on button "Sim" at bounding box center [722, 463] width 85 height 32
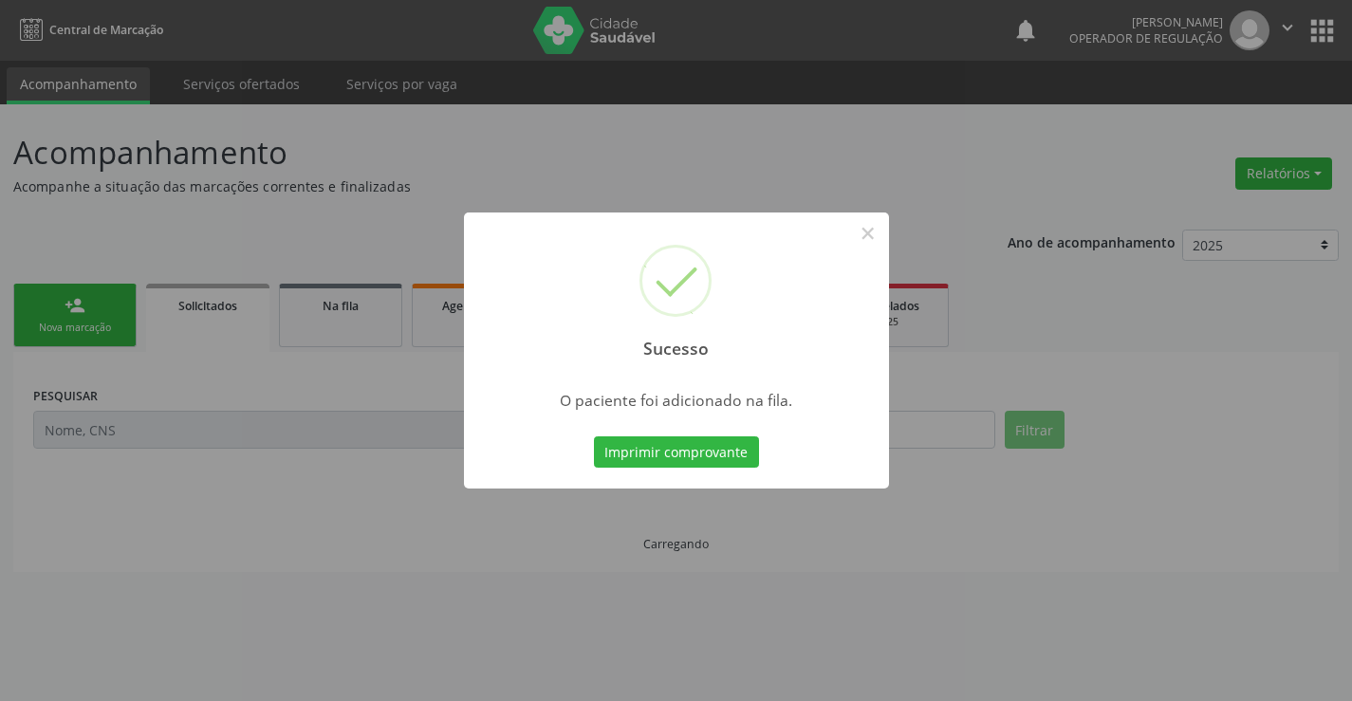
scroll to position [0, 0]
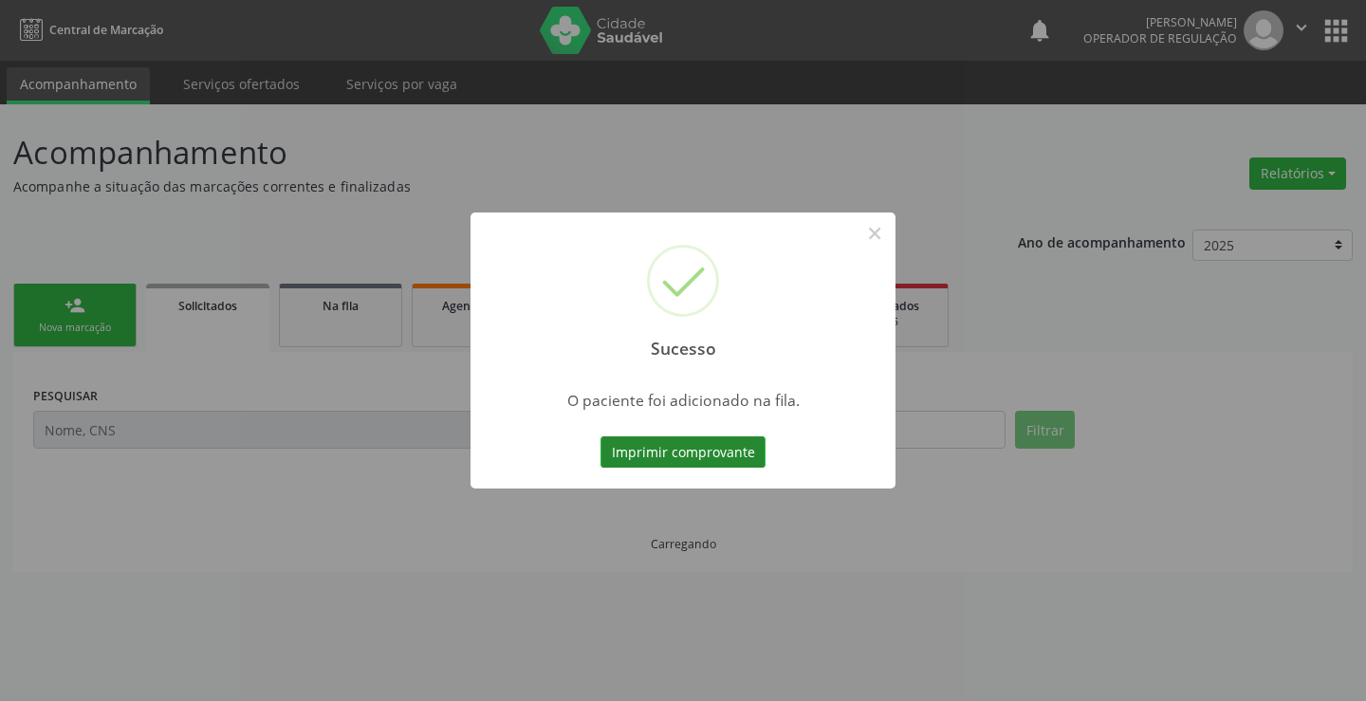
click at [723, 454] on button "Imprimir comprovante" at bounding box center [683, 452] width 165 height 32
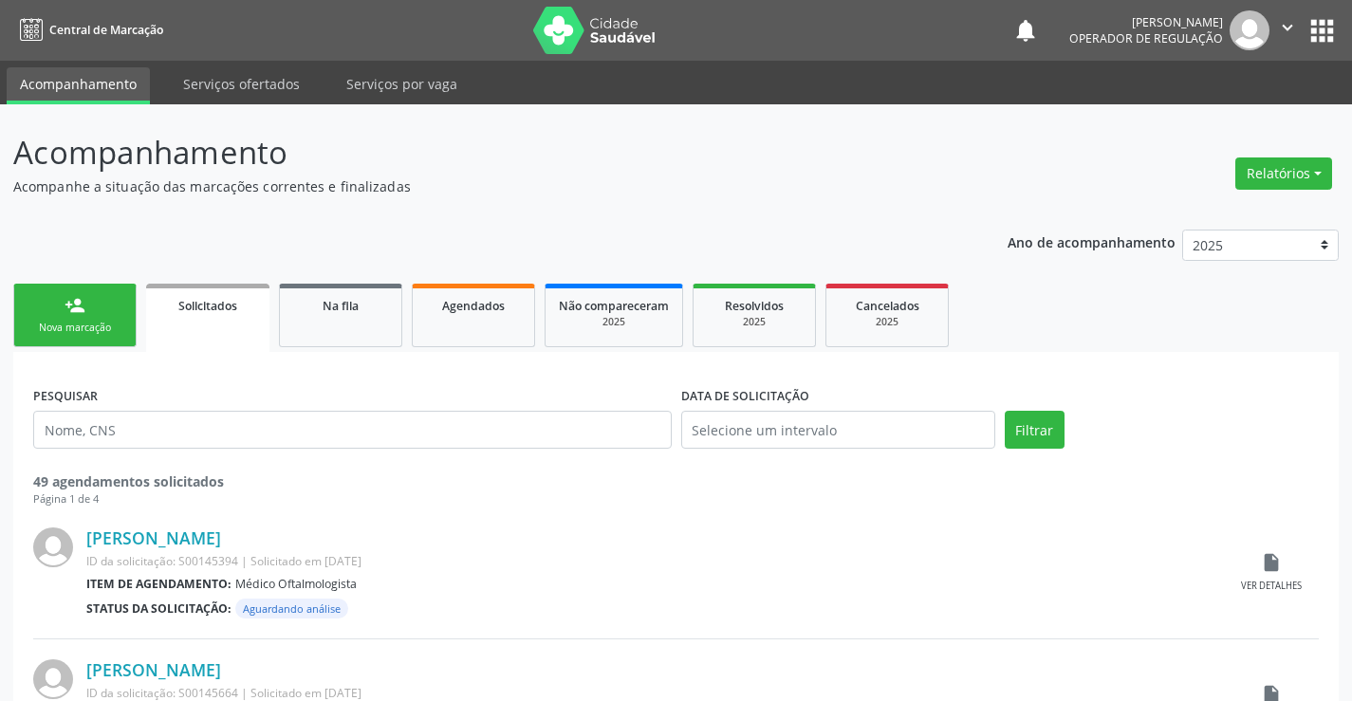
click at [69, 318] on link "person_add Nova marcação" at bounding box center [74, 316] width 123 height 64
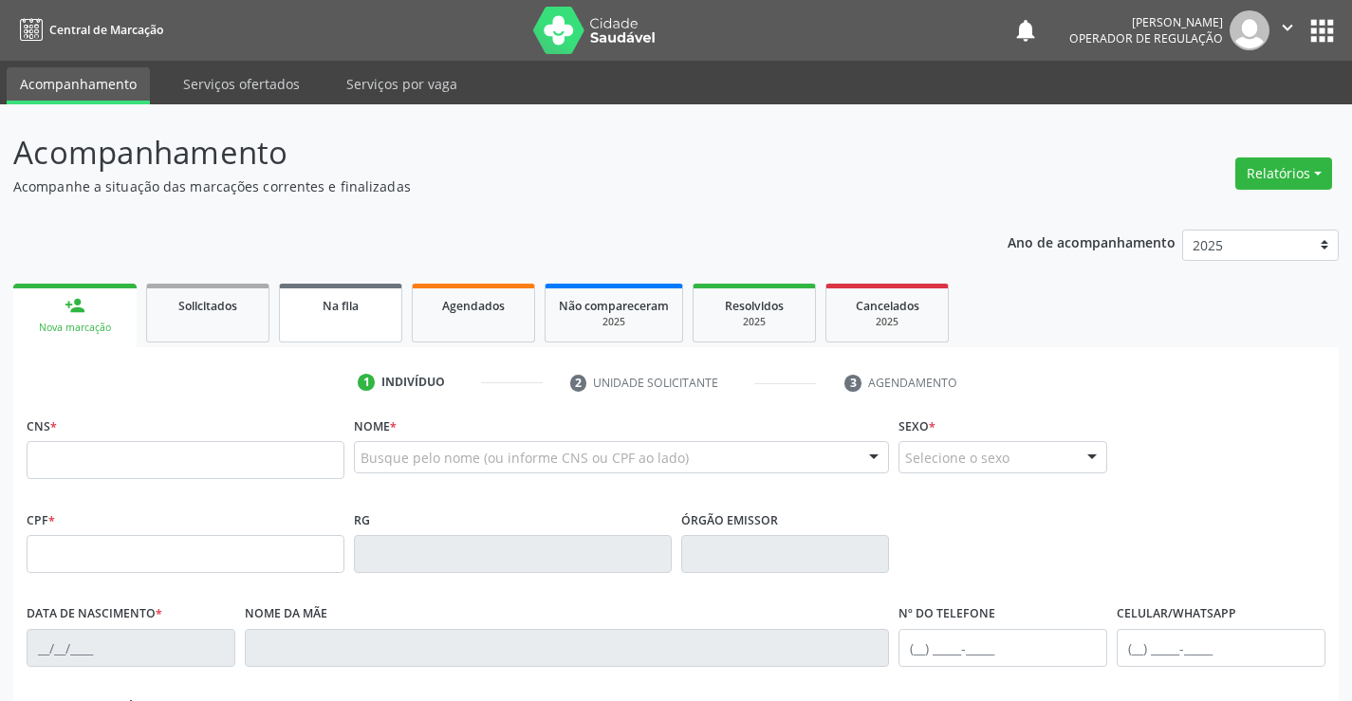
click at [348, 327] on link "Na fila" at bounding box center [340, 313] width 123 height 59
